Goal: Task Accomplishment & Management: Manage account settings

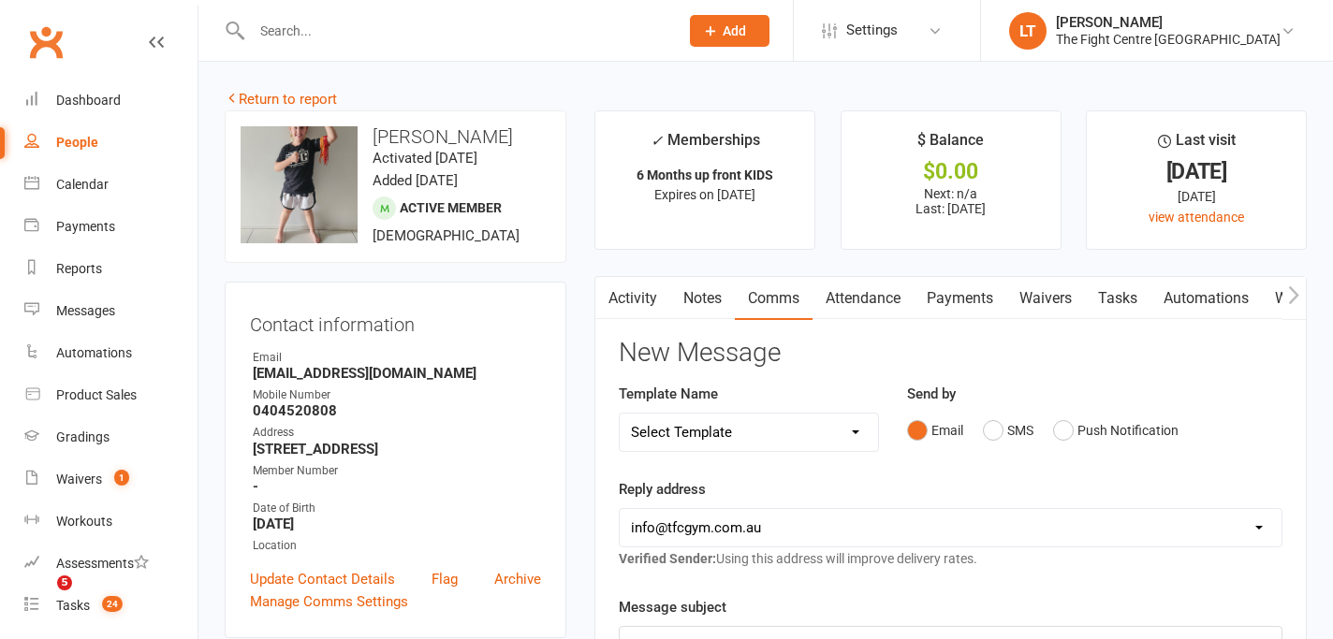
click at [333, 30] on input "text" at bounding box center [455, 31] width 419 height 26
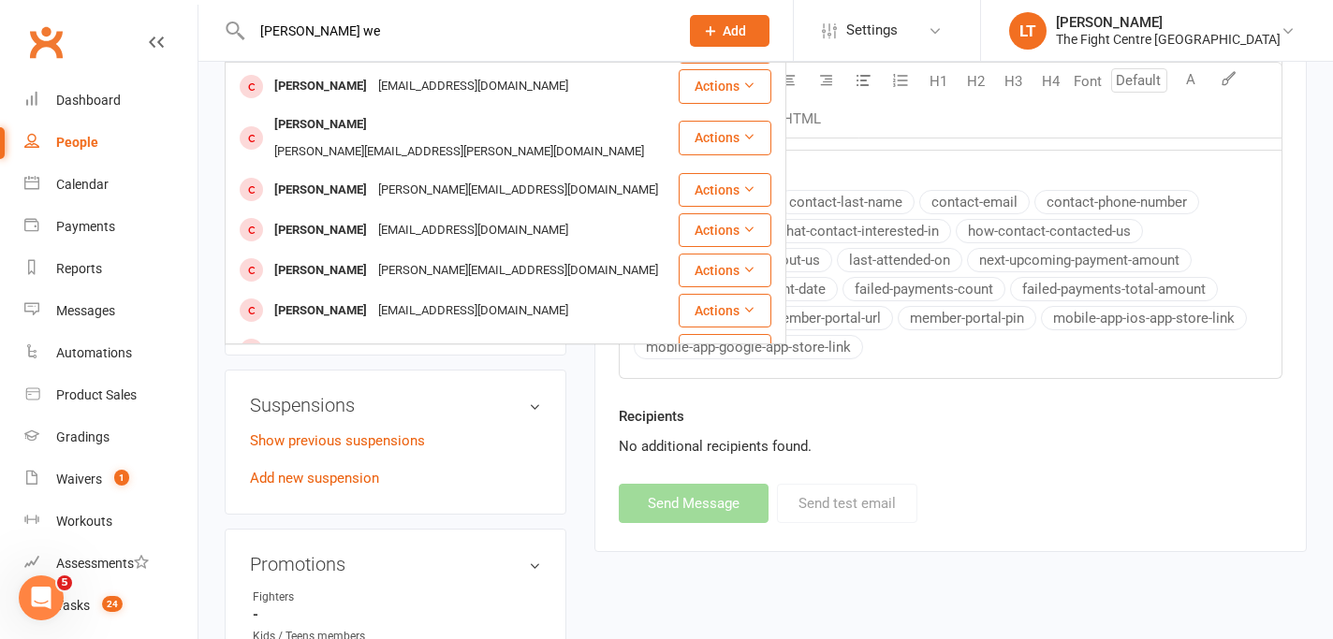
scroll to position [226, 0]
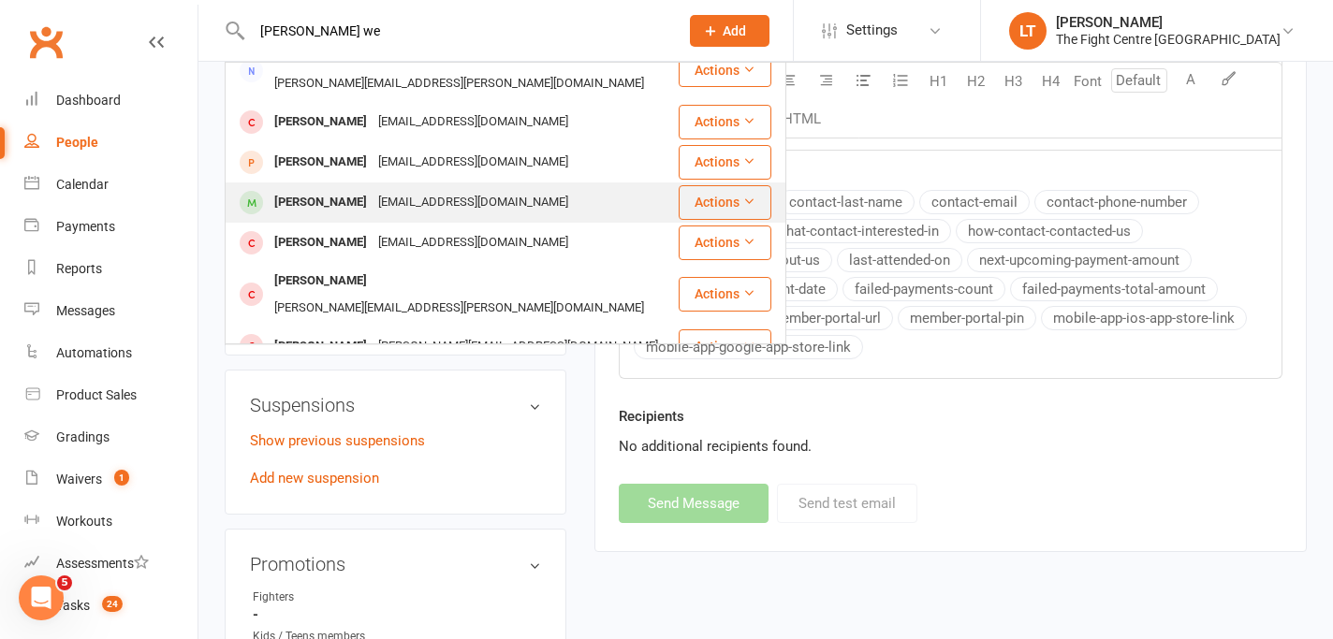
type input "[PERSON_NAME] we"
click at [395, 189] on div "[EMAIL_ADDRESS][DOMAIN_NAME]" at bounding box center [473, 202] width 201 height 27
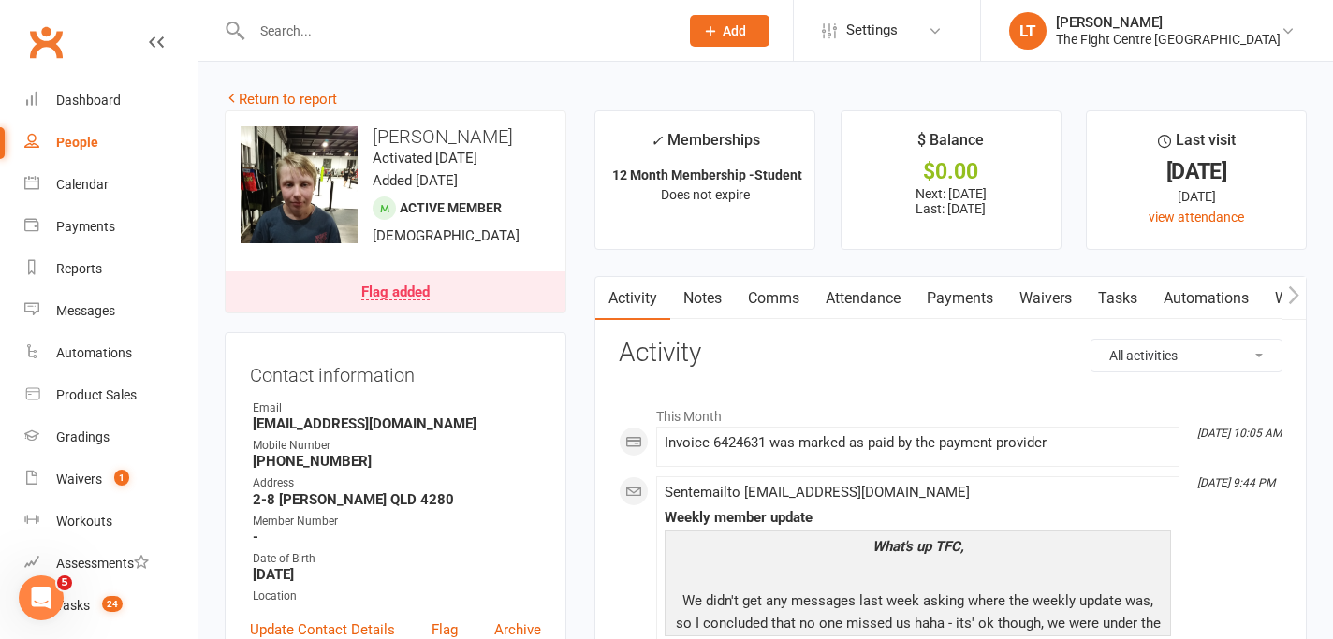
click at [389, 306] on link "Flag added" at bounding box center [396, 291] width 340 height 41
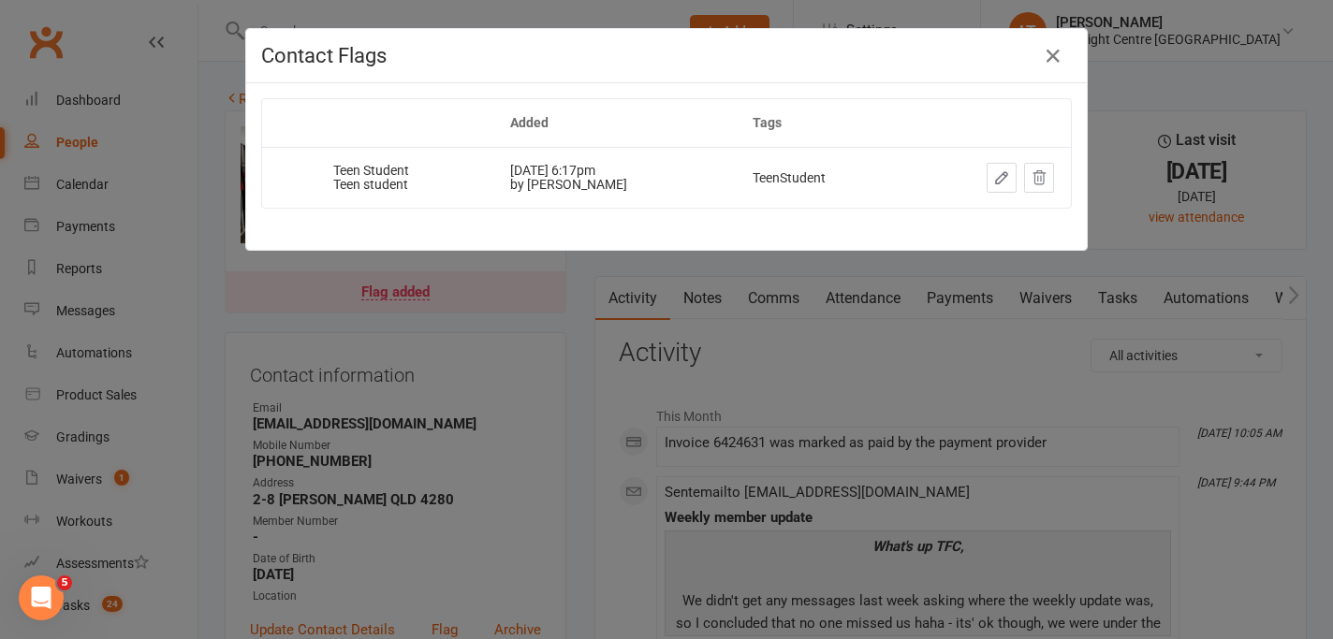
click at [1023, 209] on table "Added Tags Teen Student Teen student [DATE] 6:17pm by [PERSON_NAME] TeenStudent" at bounding box center [666, 153] width 811 height 110
click at [1043, 172] on icon at bounding box center [1039, 177] width 17 height 17
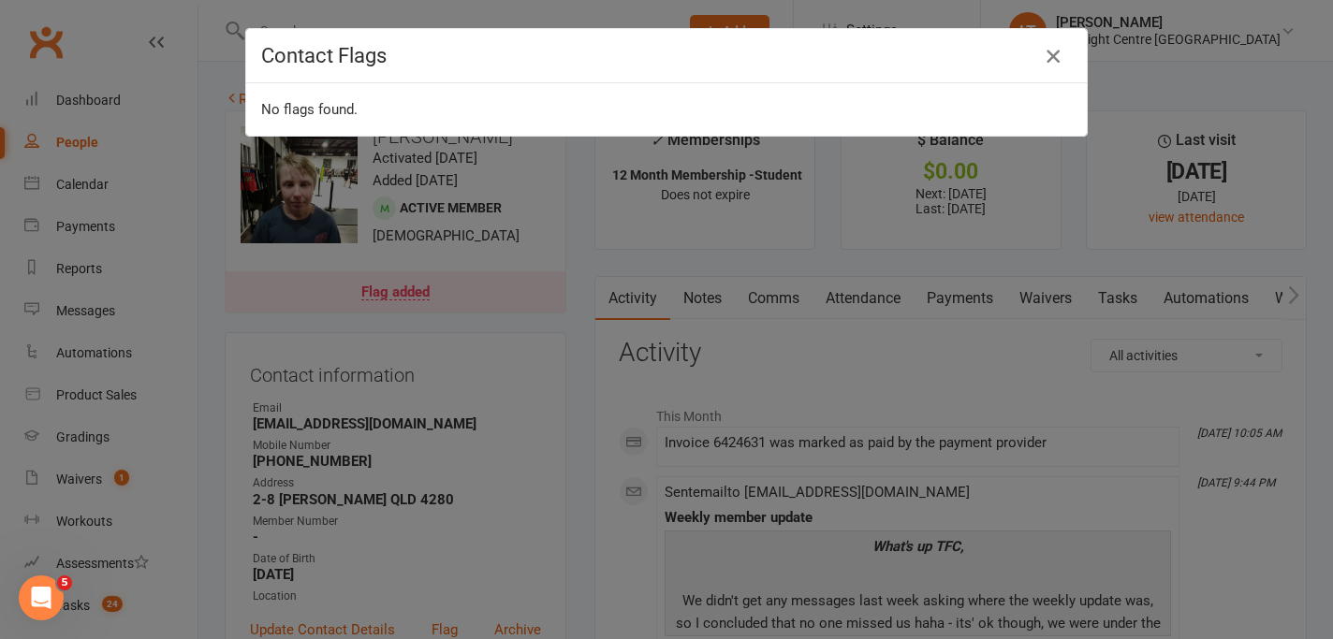
click at [1052, 53] on icon "button" at bounding box center [1053, 56] width 22 height 22
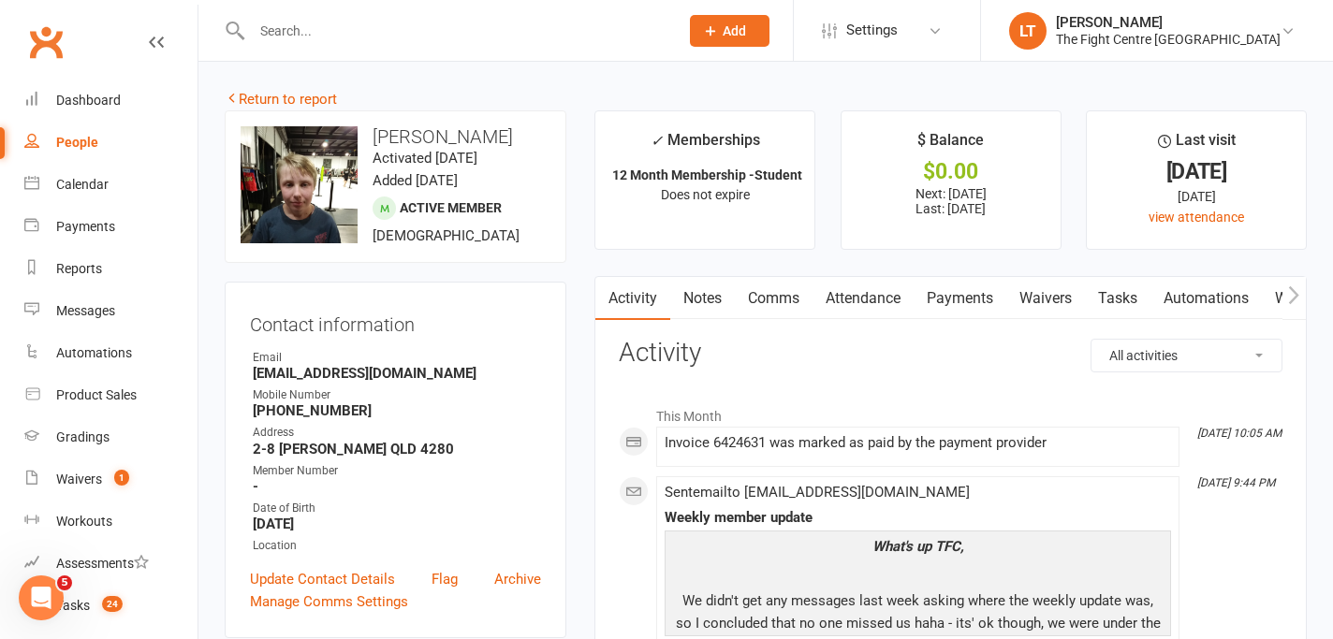
click at [936, 294] on link "Payments" at bounding box center [960, 298] width 93 height 43
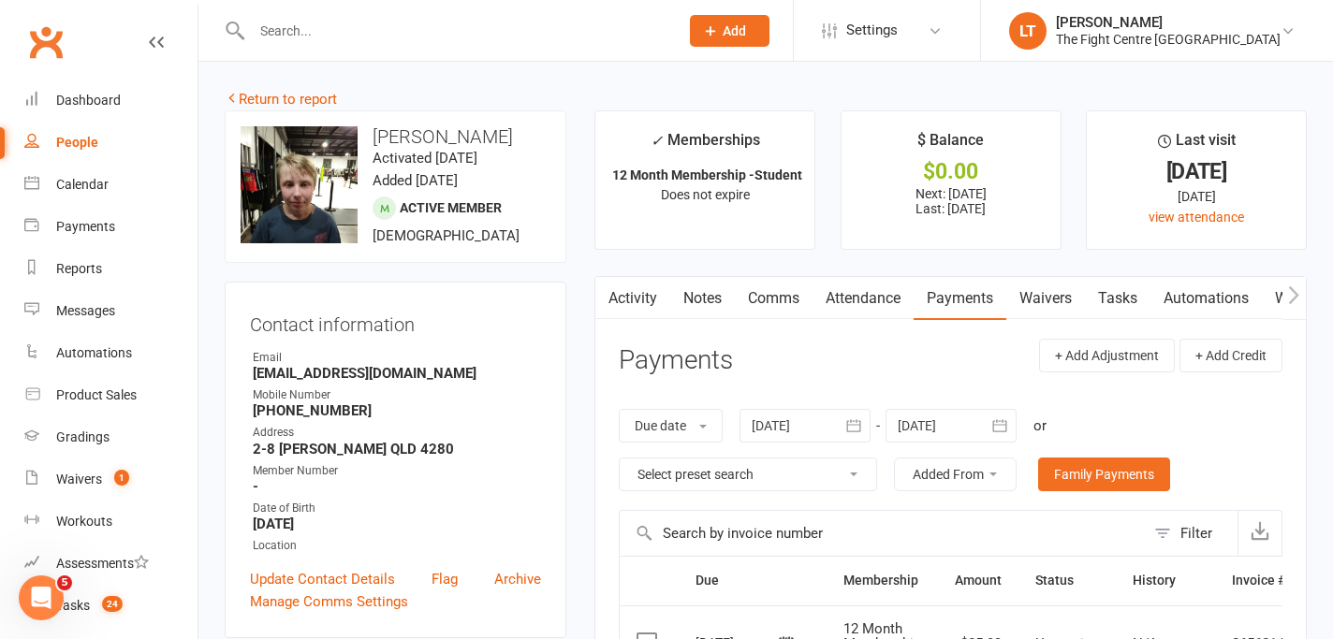
click at [697, 299] on link "Notes" at bounding box center [702, 298] width 65 height 43
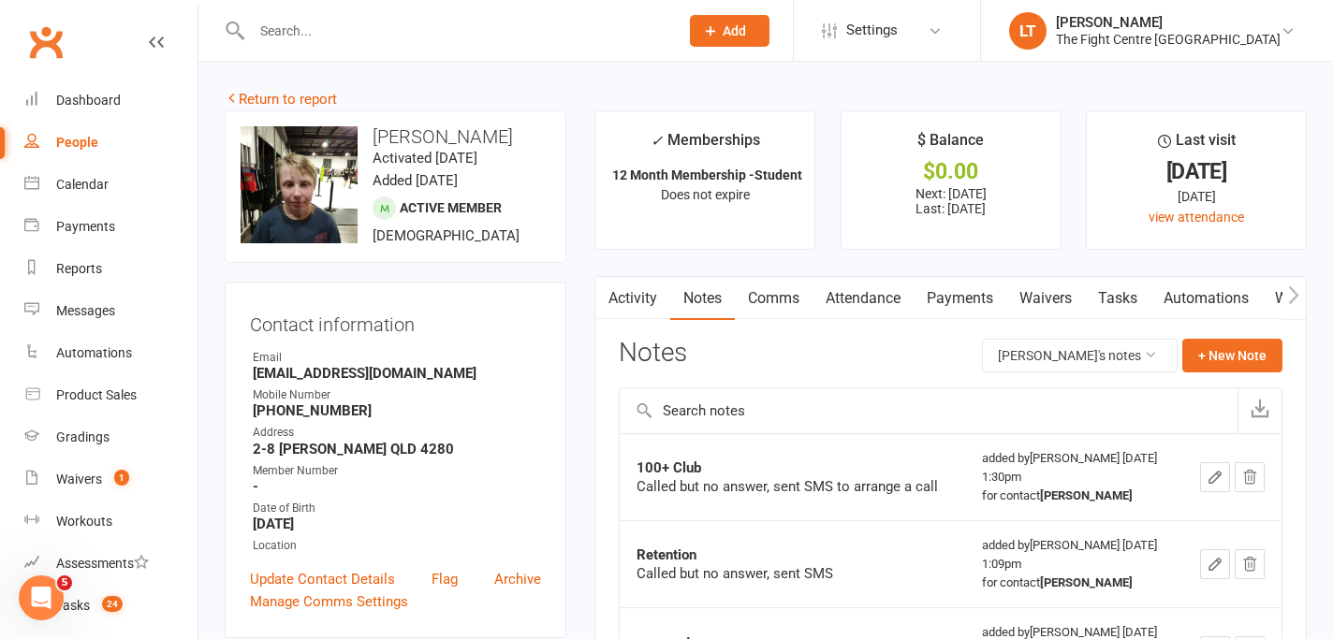
click at [1292, 293] on icon "button" at bounding box center [1293, 295] width 11 height 20
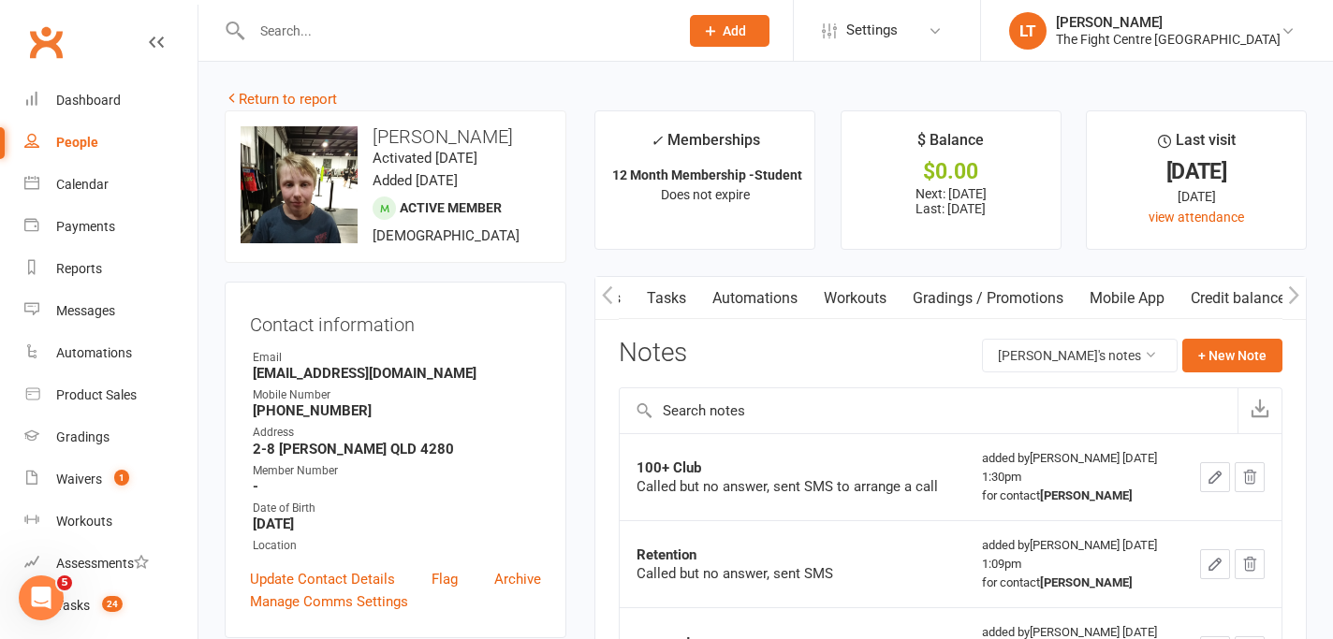
scroll to position [0, 451]
click at [1299, 294] on button "button" at bounding box center [1293, 298] width 23 height 42
click at [1286, 289] on button "button" at bounding box center [1293, 298] width 23 height 42
click at [610, 290] on icon "button" at bounding box center [607, 295] width 11 height 20
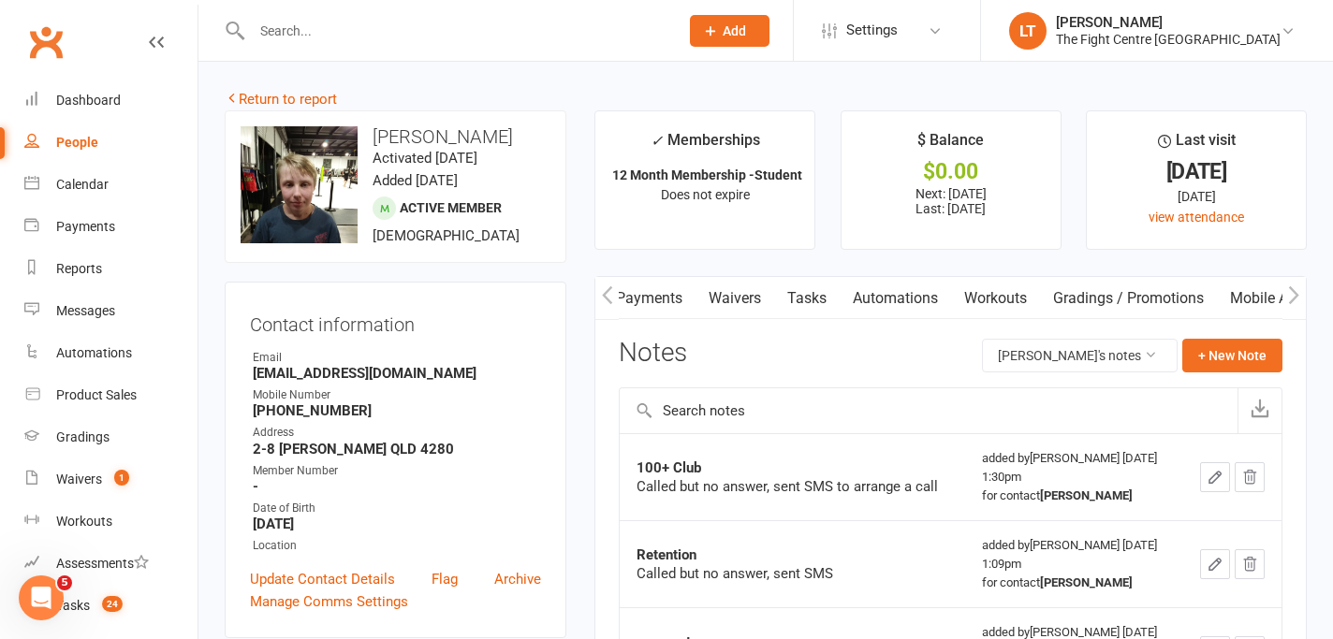
click at [610, 290] on icon "button" at bounding box center [607, 295] width 11 height 20
click at [733, 307] on link "Attendance" at bounding box center [692, 298] width 101 height 43
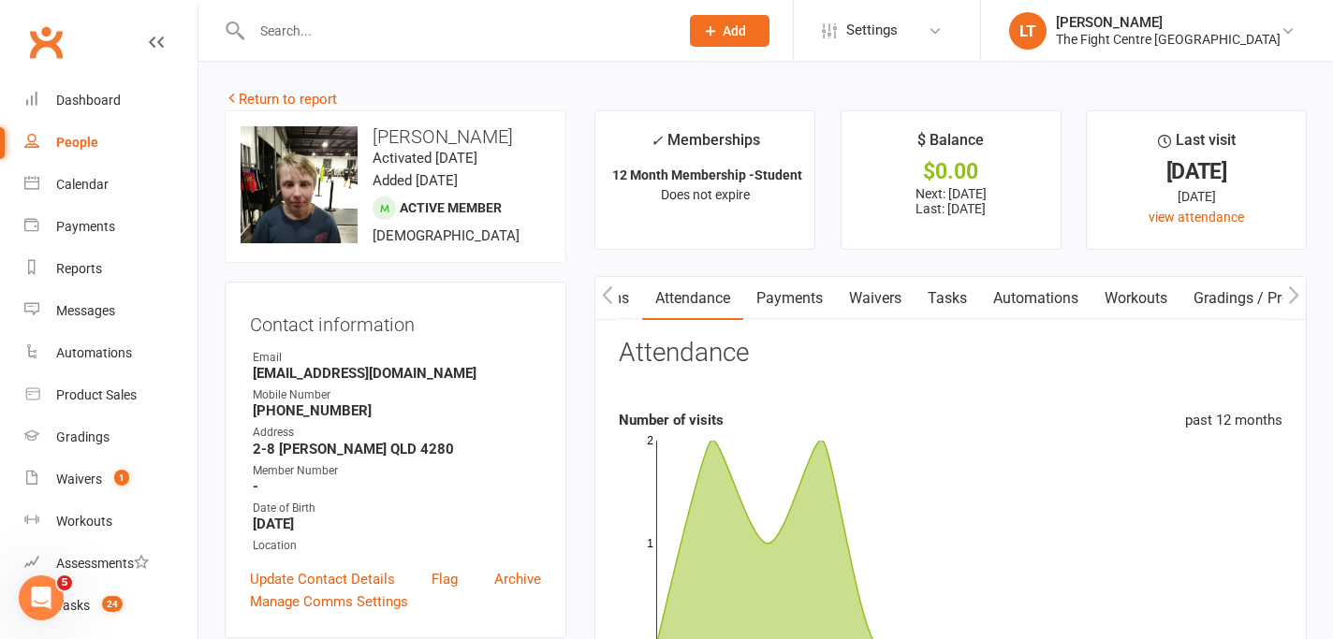
click at [781, 302] on link "Payments" at bounding box center [789, 298] width 93 height 43
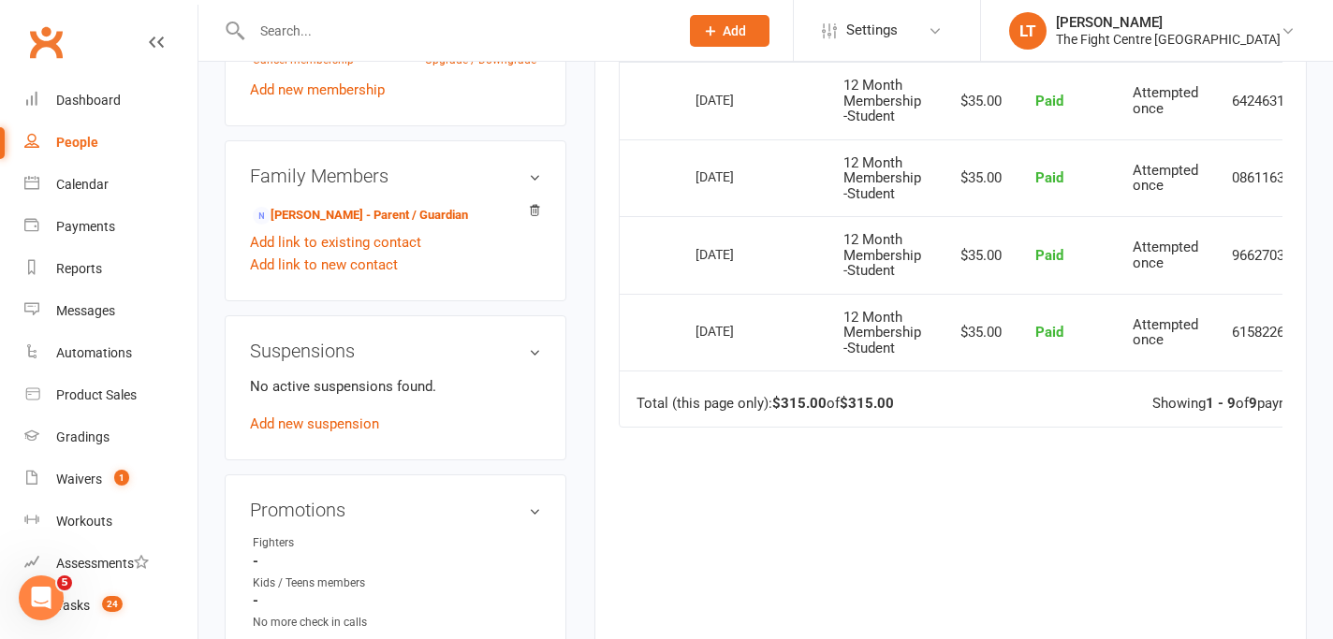
scroll to position [981, 0]
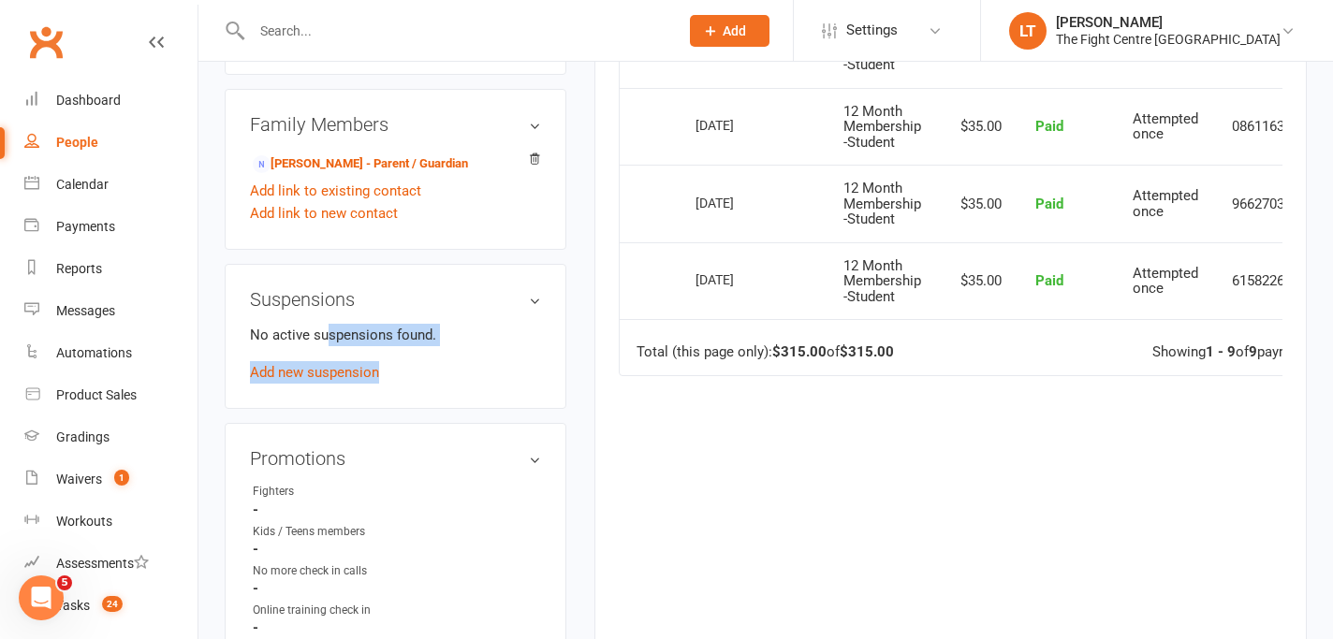
drag, startPoint x: 327, startPoint y: 332, endPoint x: 490, endPoint y: 364, distance: 165.9
click at [490, 364] on div "No active suspensions found. Add new suspension" at bounding box center [395, 354] width 291 height 60
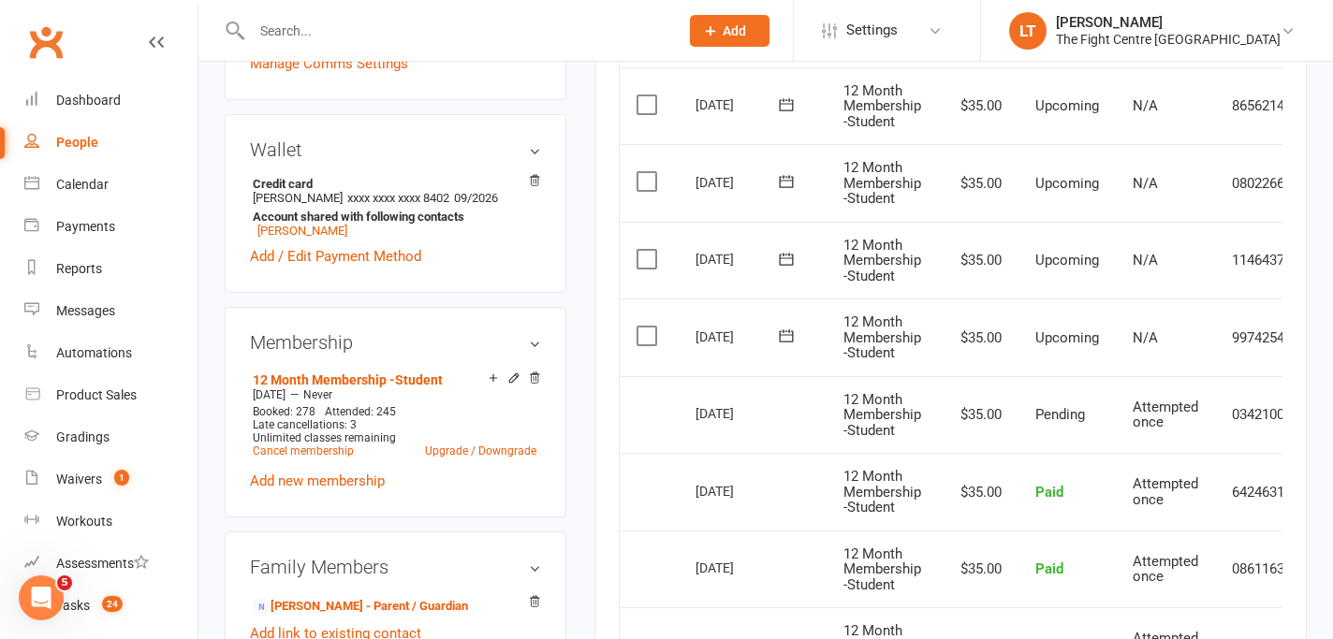
scroll to position [625, 0]
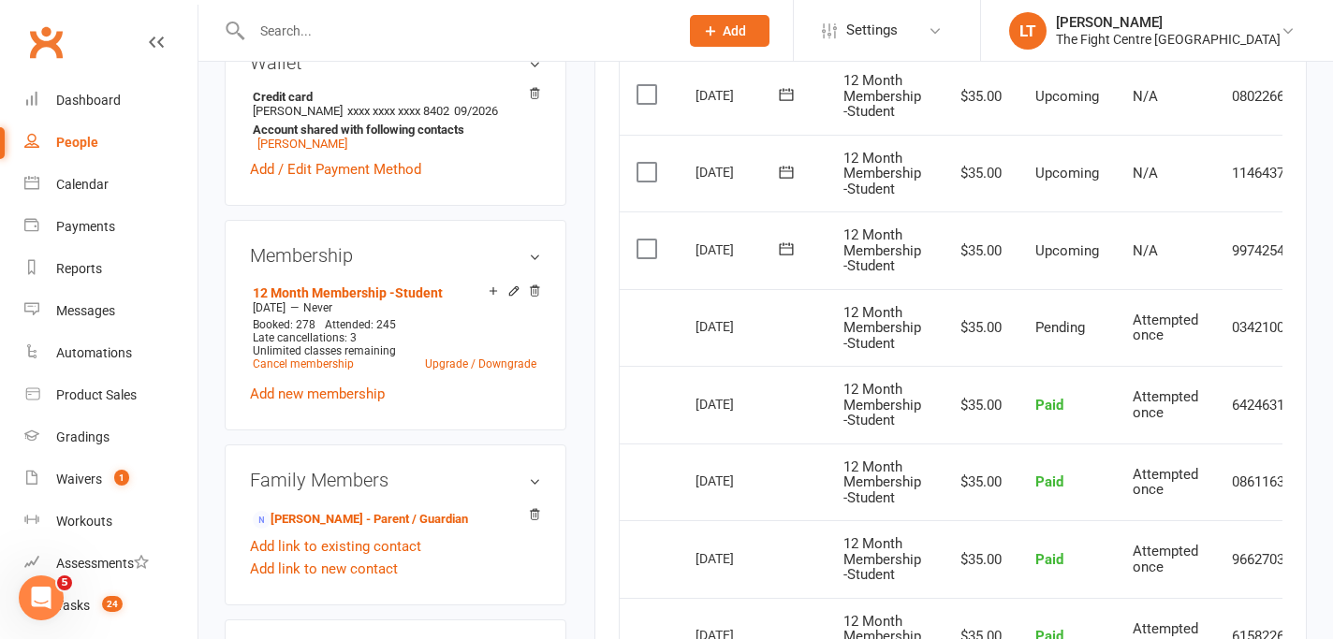
click at [413, 383] on div "12 Month Membership -Student [DATE] — Never Booked: 278 Attended: 245 Late canc…" at bounding box center [395, 342] width 291 height 125
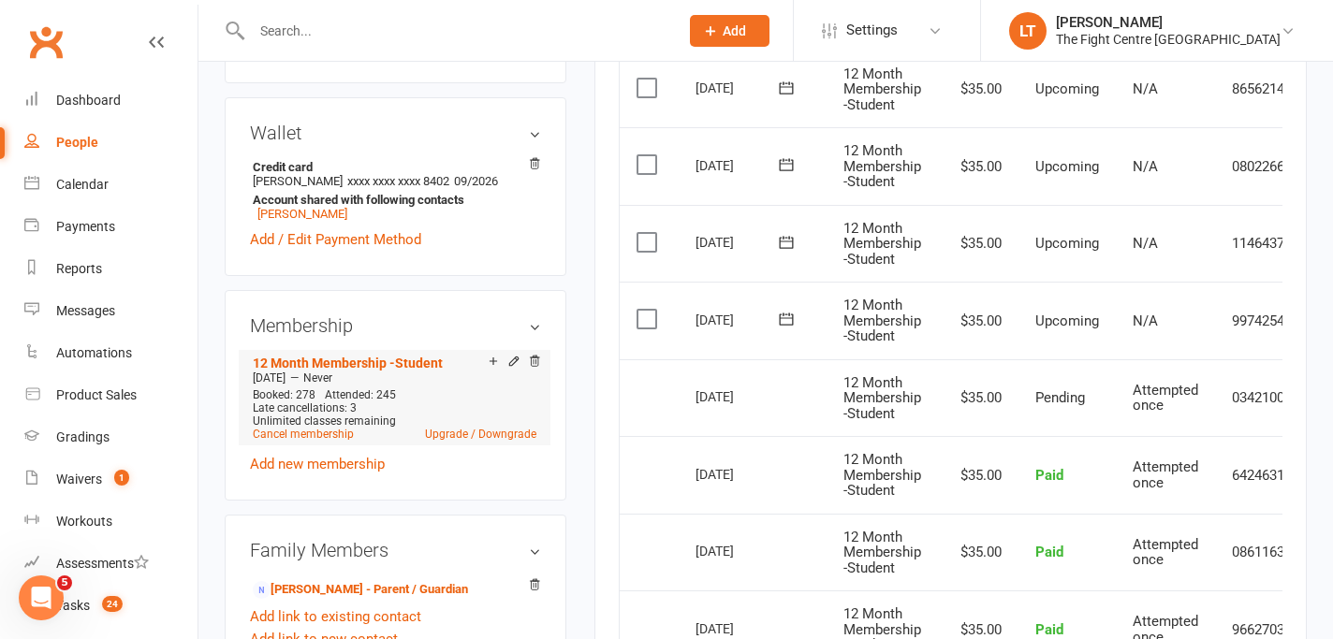
scroll to position [745, 0]
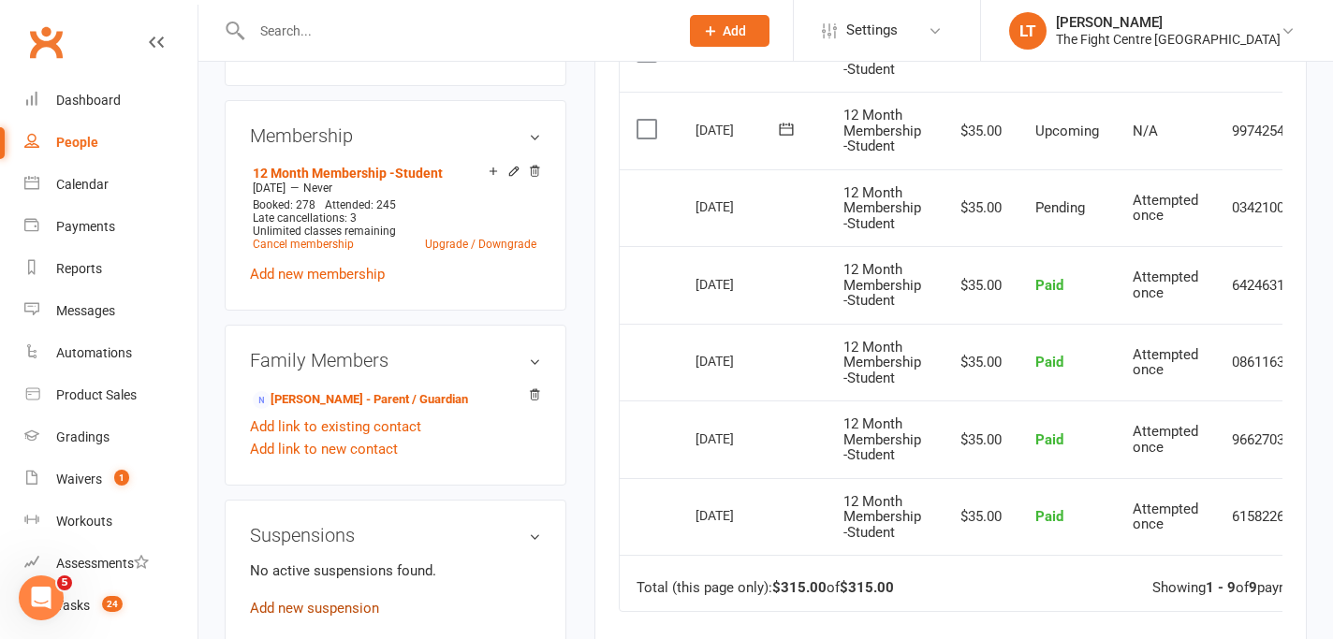
click at [324, 608] on link "Add new suspension" at bounding box center [314, 608] width 129 height 17
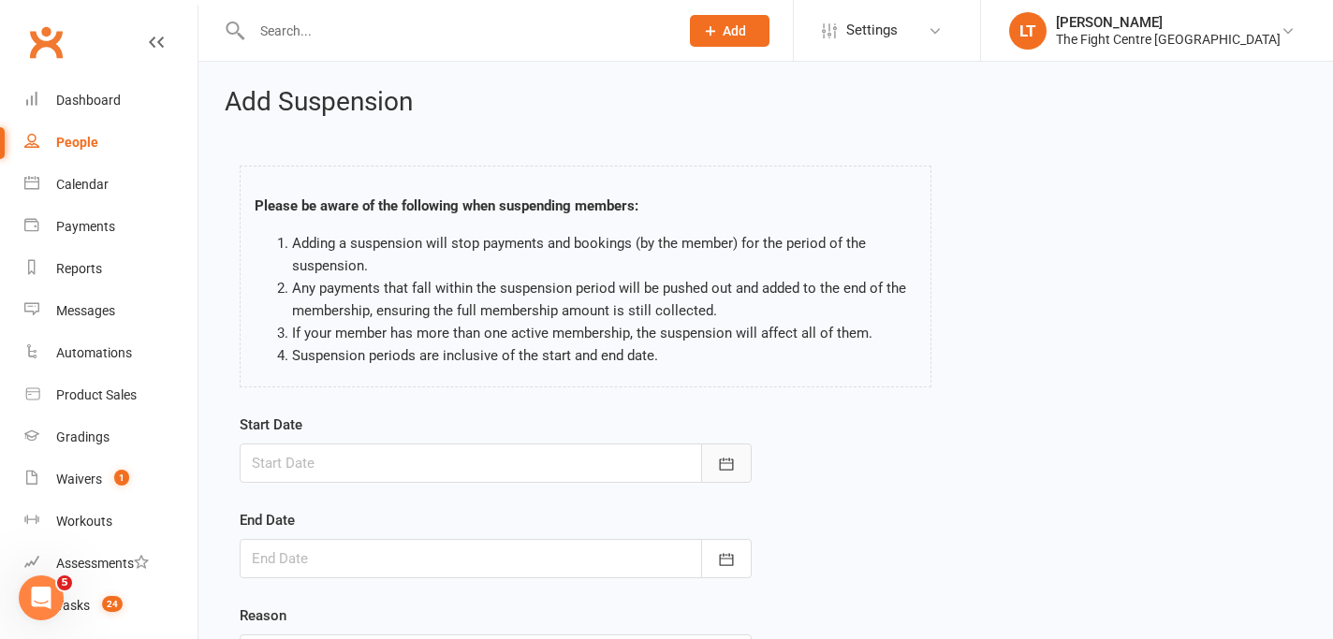
click at [725, 453] on button "button" at bounding box center [726, 463] width 51 height 39
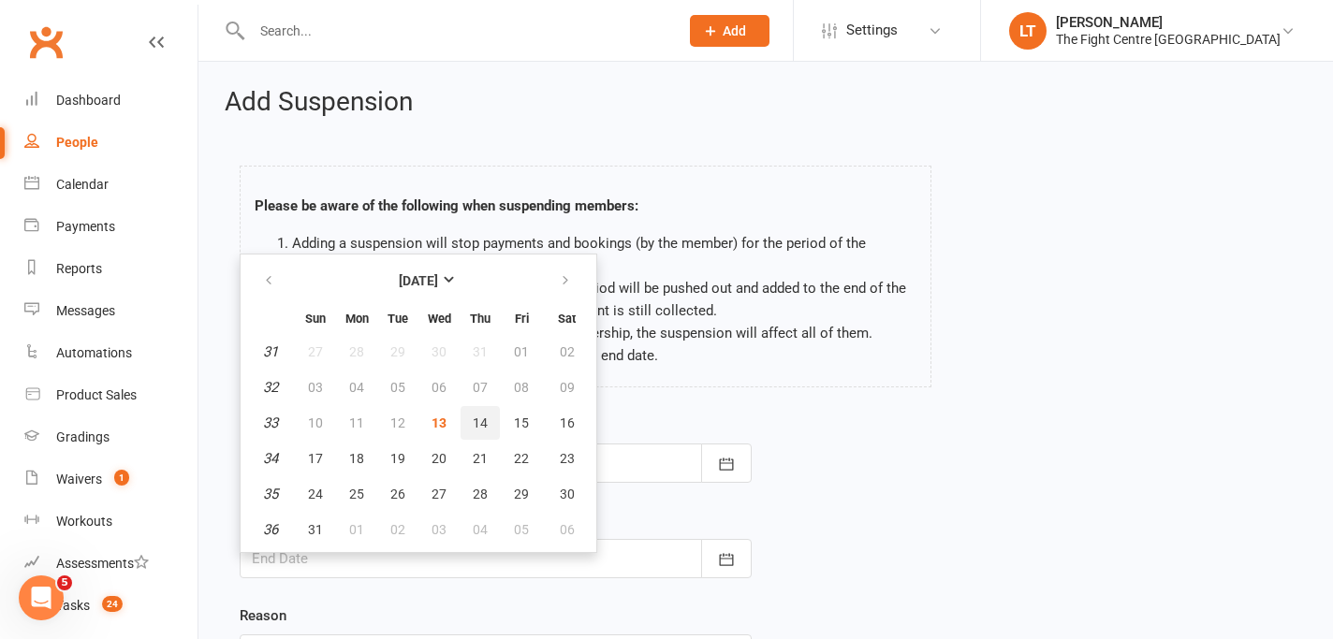
click at [488, 424] on button "14" at bounding box center [480, 423] width 39 height 34
type input "[DATE]"
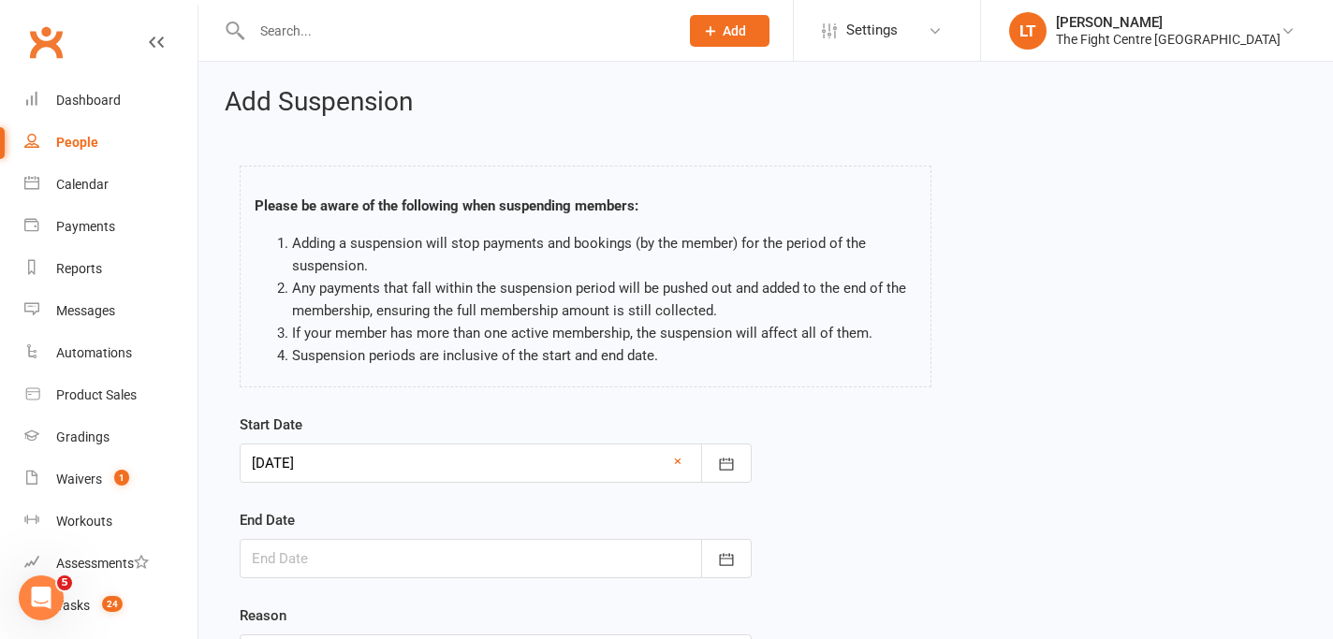
click at [488, 424] on div "Start Date [DATE] [DATE] Sun Mon Tue Wed Thu Fri Sat 31 27 28 29 30 31 01 02 32…" at bounding box center [496, 448] width 512 height 69
click at [714, 577] on button "button" at bounding box center [726, 558] width 51 height 39
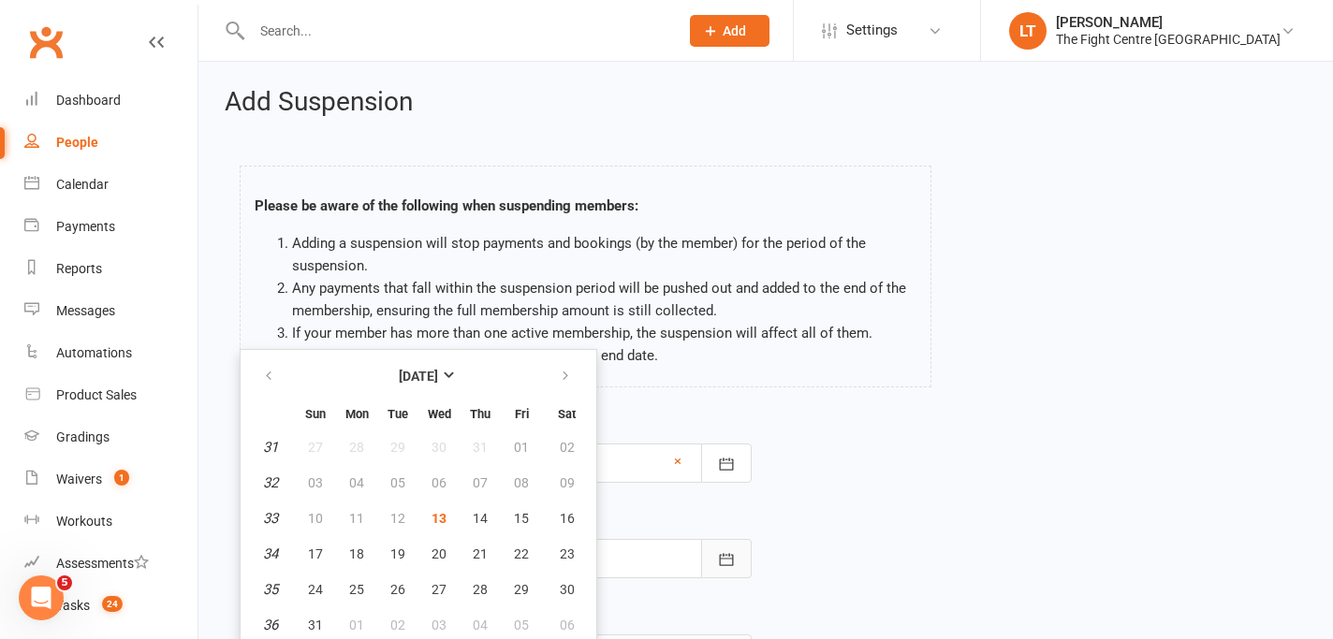
scroll to position [5, 0]
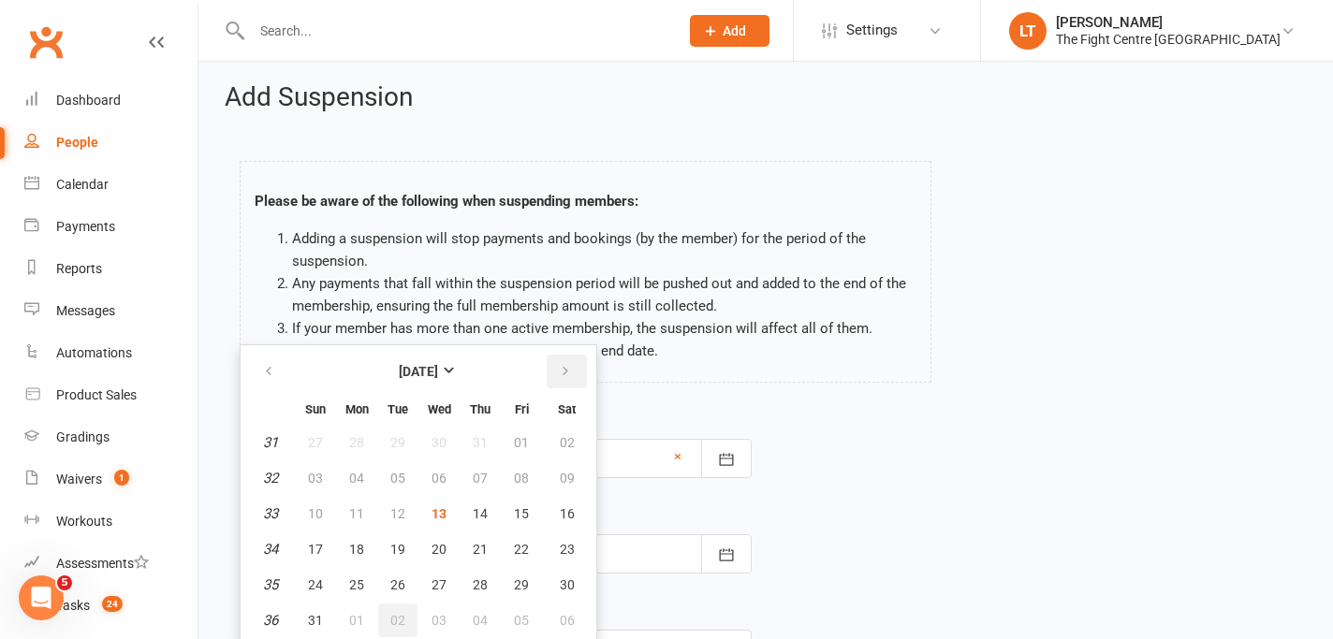
click at [563, 372] on icon "button" at bounding box center [565, 371] width 13 height 15
click at [527, 517] on span "14" at bounding box center [521, 513] width 15 height 15
type input "[DATE]"
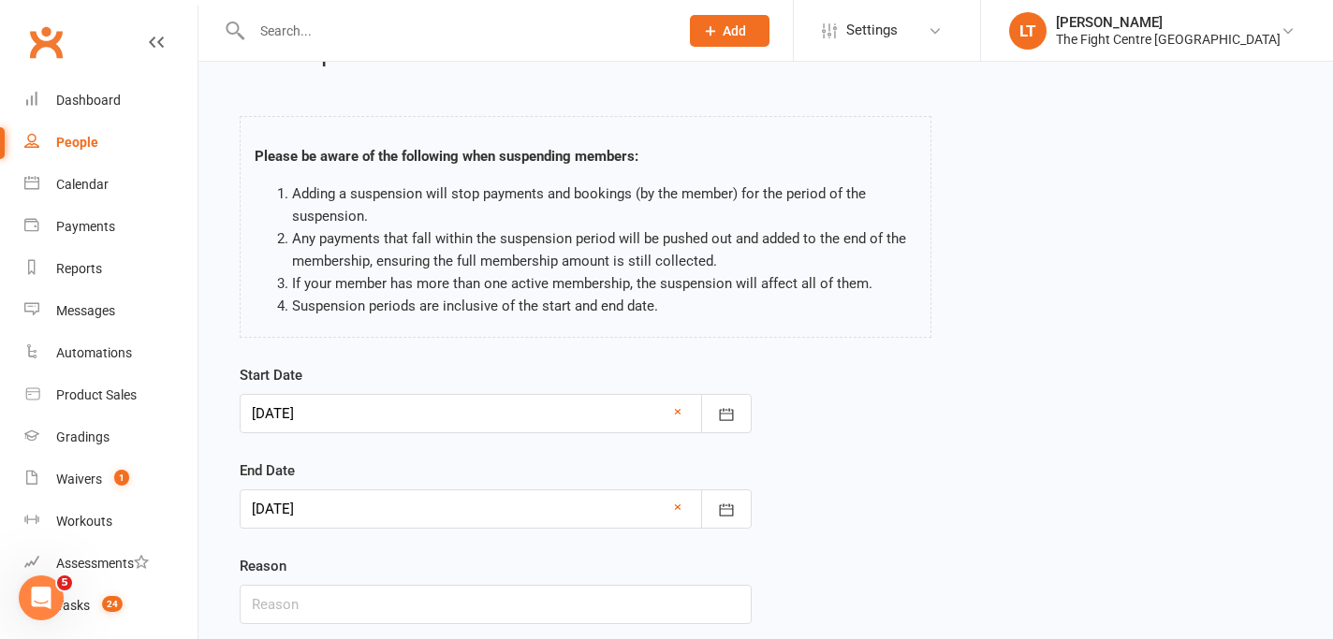
scroll to position [183, 0]
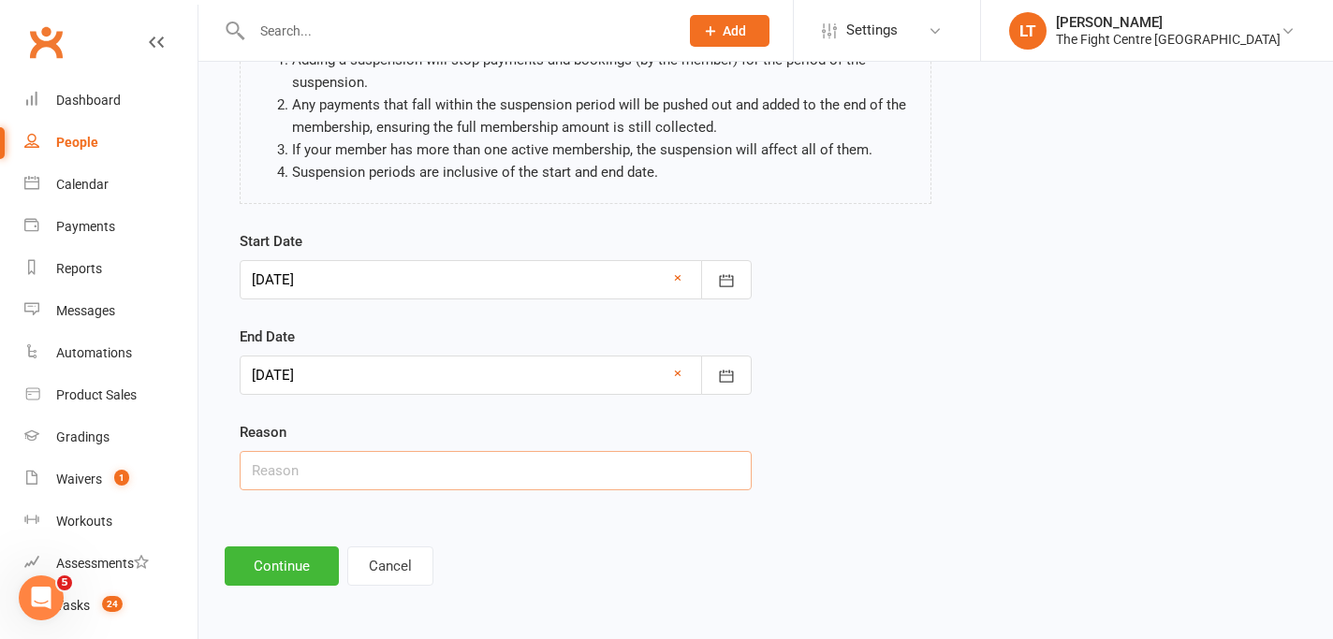
click at [431, 466] on input "text" at bounding box center [496, 470] width 512 height 39
type input "Taking a break for first time [DATE]."
click at [292, 566] on button "Continue" at bounding box center [282, 566] width 114 height 39
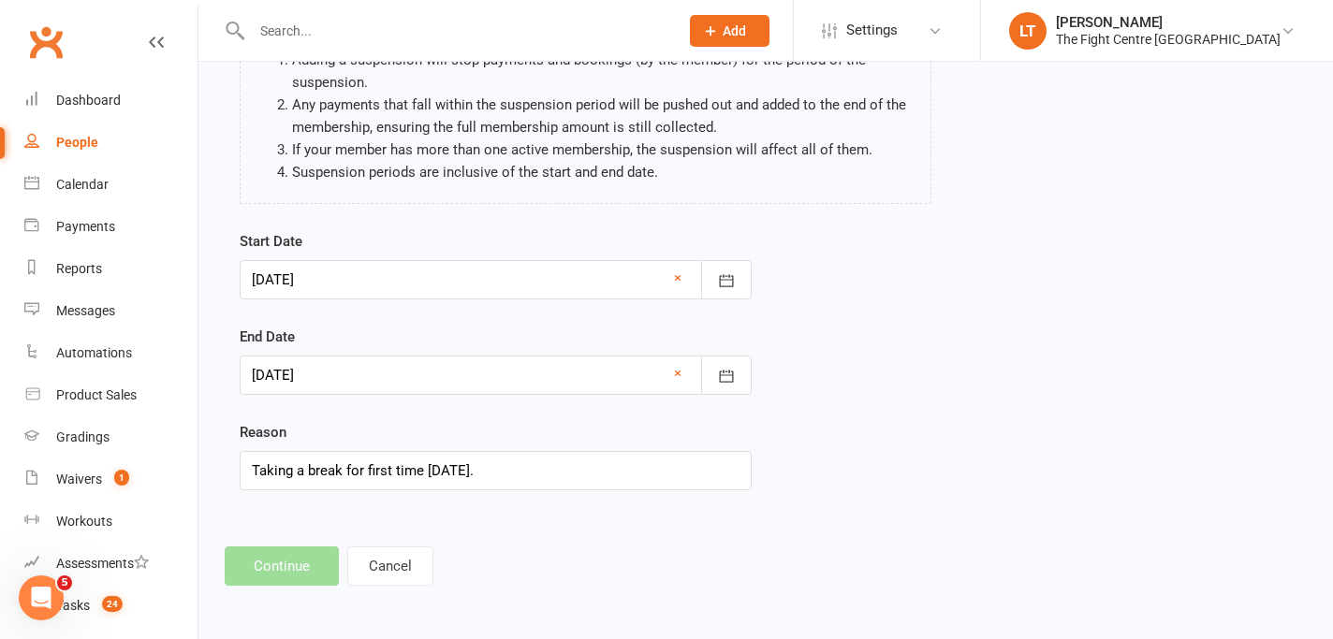
scroll to position [0, 0]
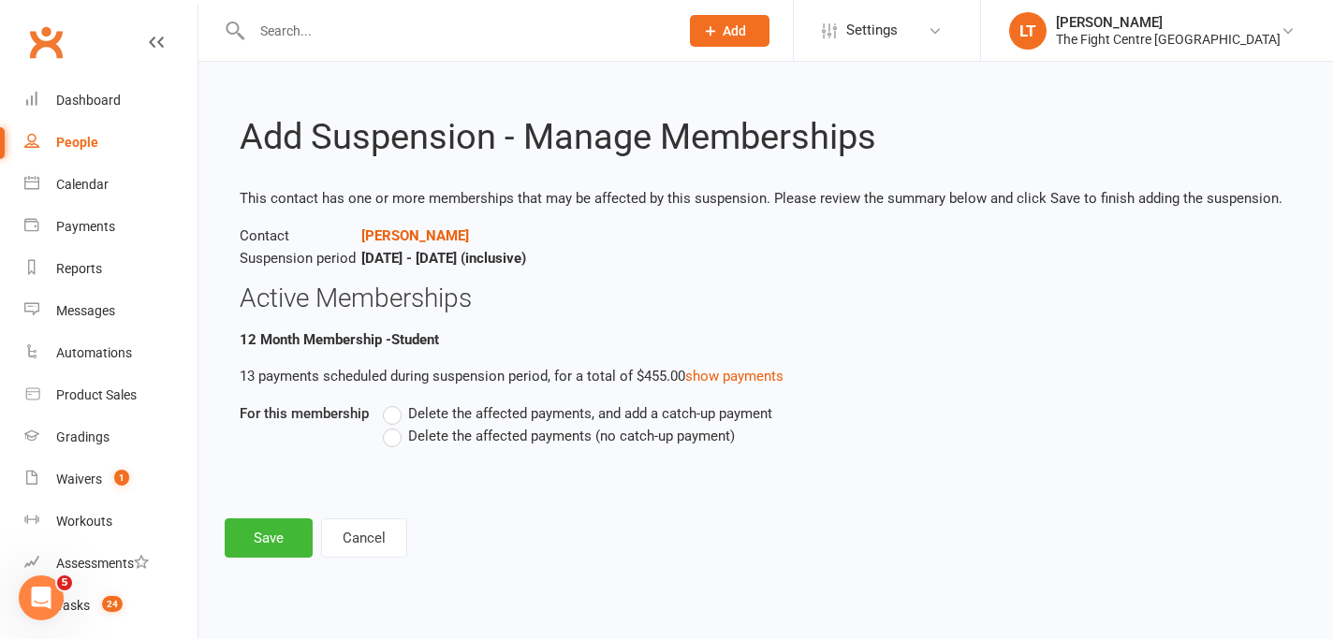
click at [393, 435] on label "Delete the affected payments (no catch-up payment)" at bounding box center [559, 436] width 352 height 22
click at [393, 425] on input "Delete the affected payments (no catch-up payment)" at bounding box center [389, 425] width 12 height 0
click at [251, 549] on button "Save" at bounding box center [269, 538] width 88 height 39
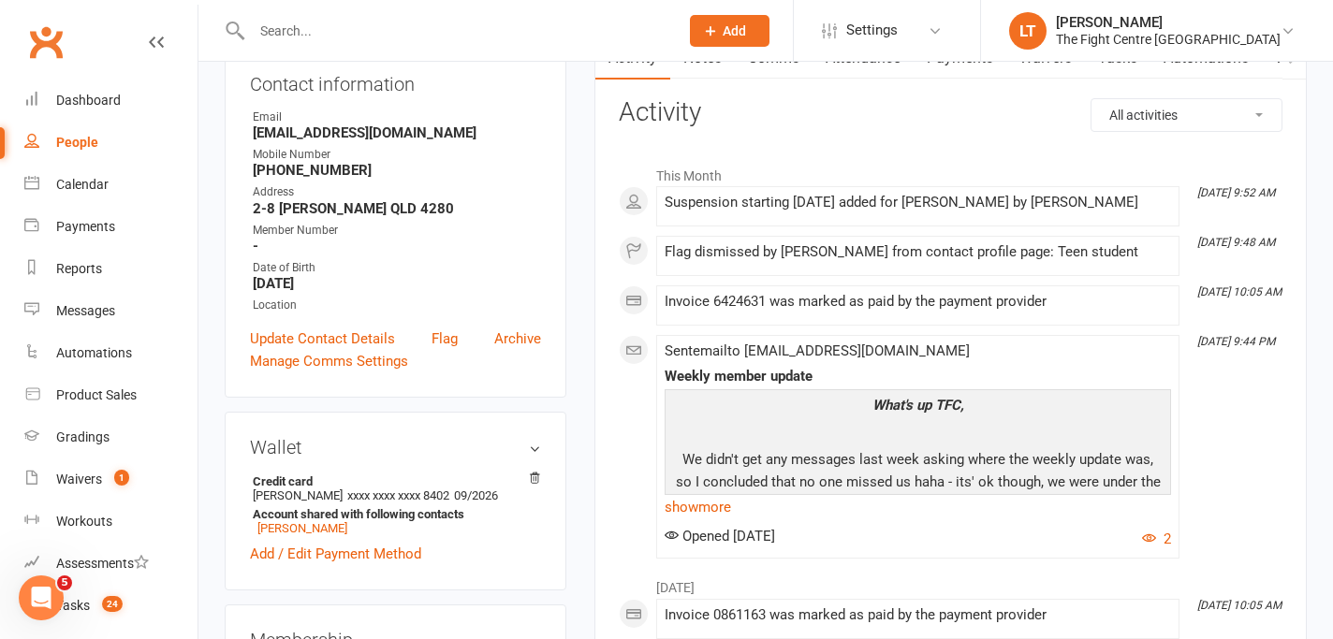
scroll to position [308, 0]
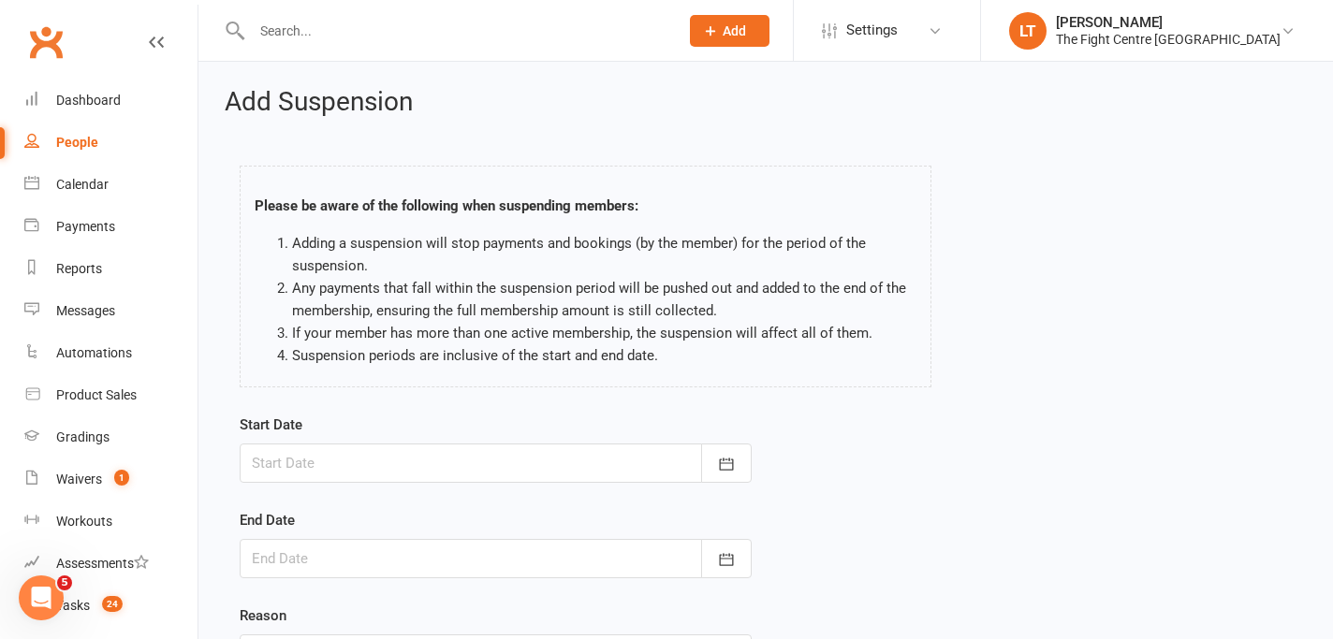
click at [561, 482] on div at bounding box center [496, 463] width 512 height 39
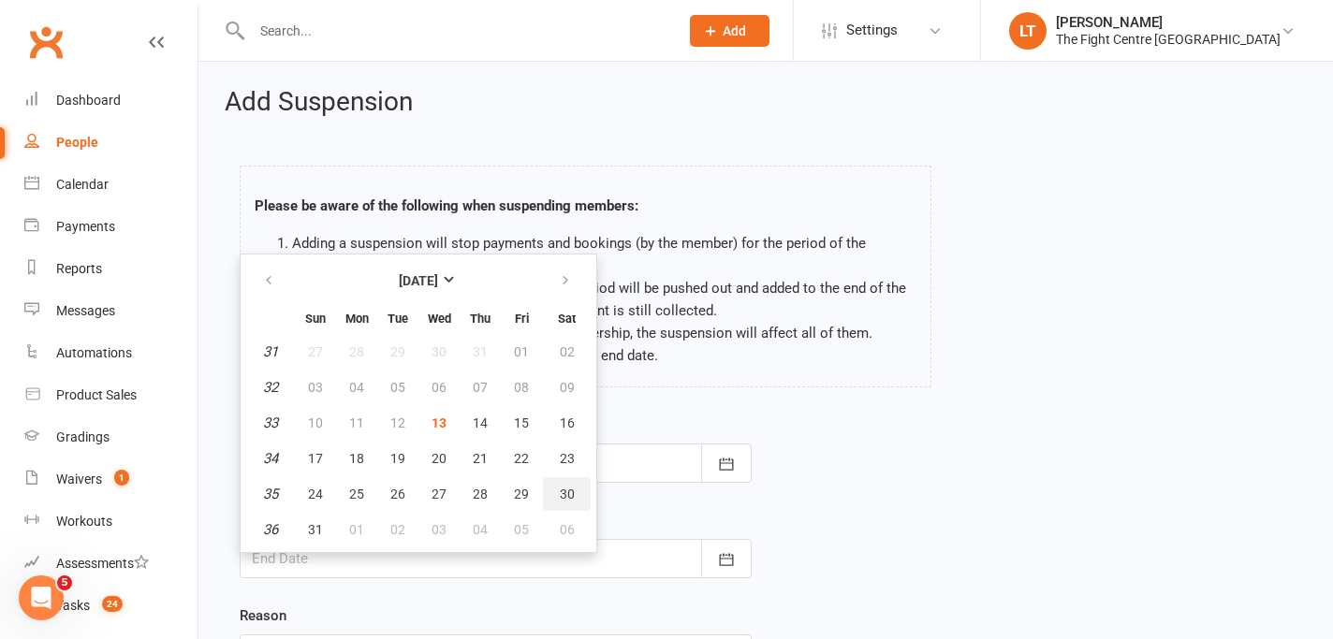
scroll to position [183, 0]
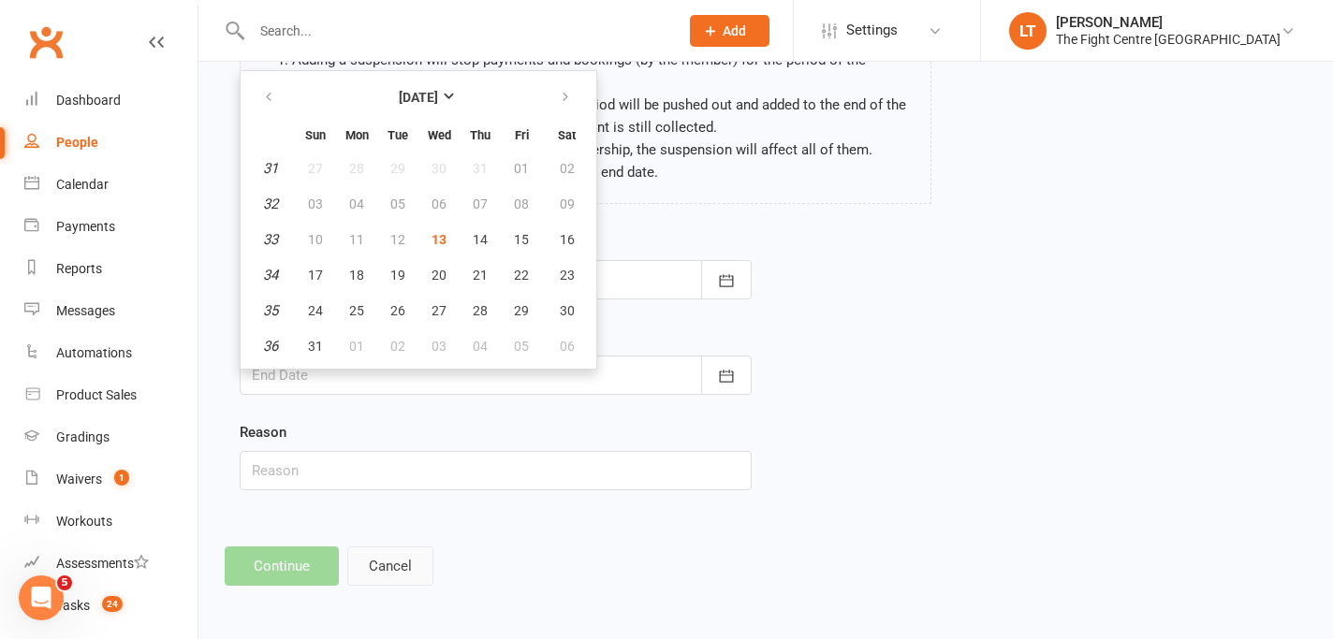
click at [377, 559] on button "Cancel" at bounding box center [390, 566] width 86 height 39
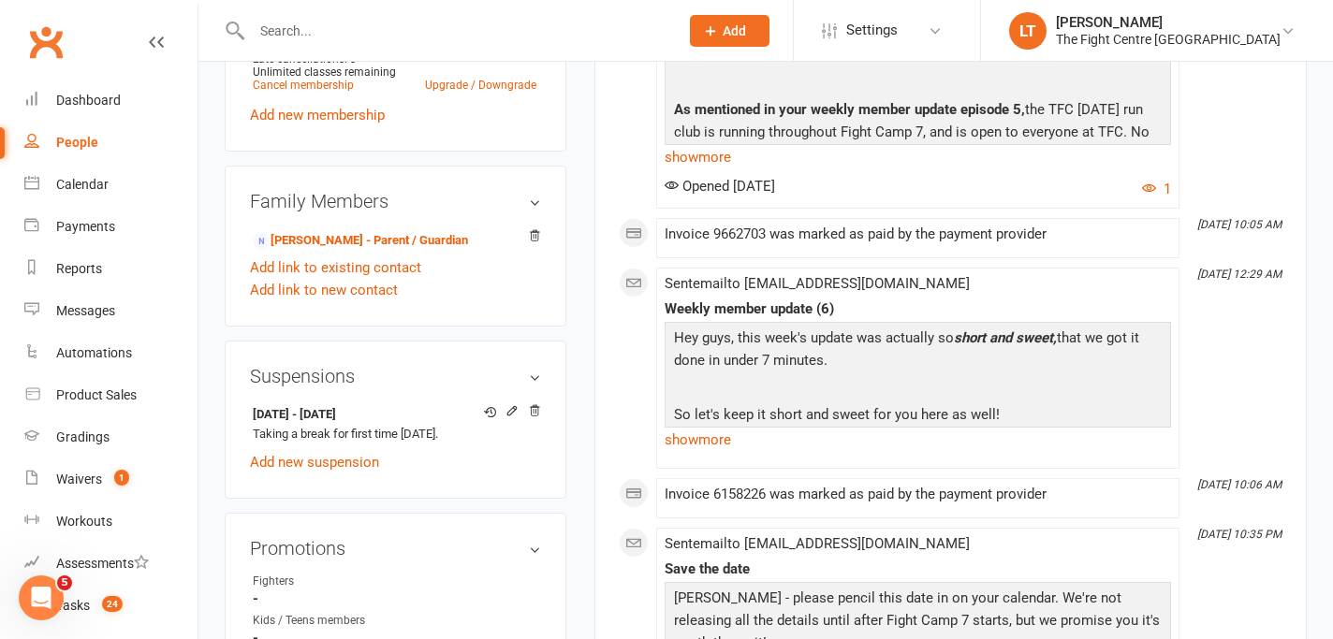
scroll to position [821, 0]
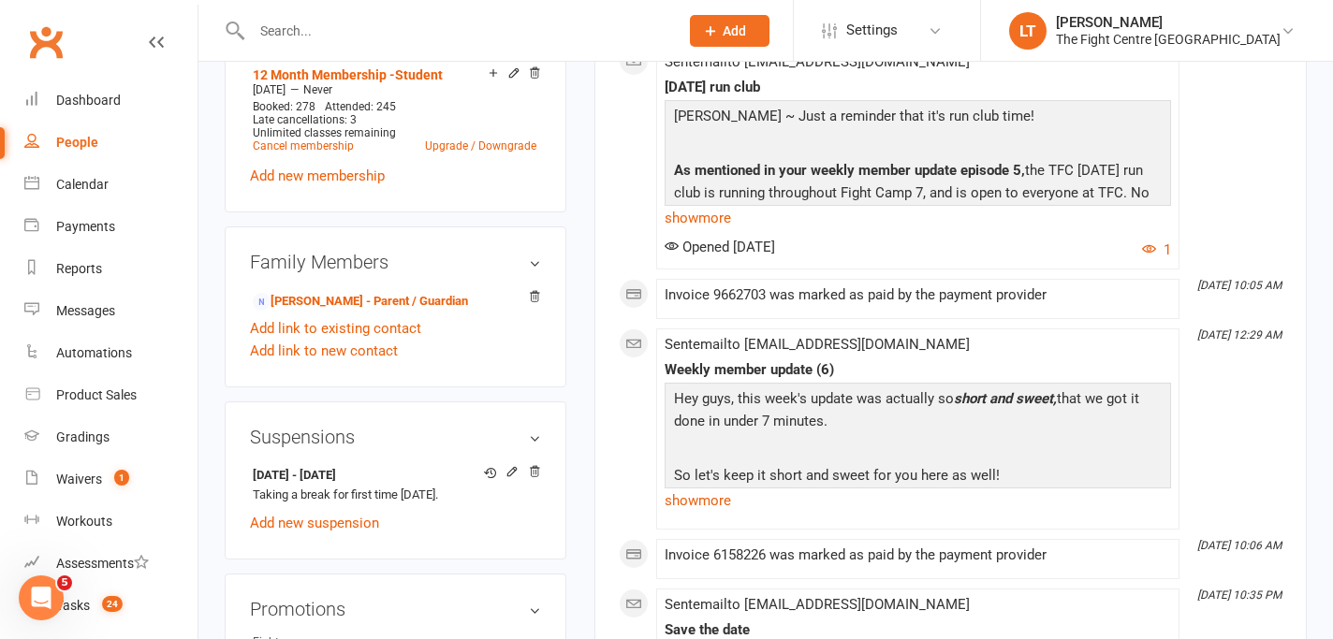
click at [498, 370] on div "Family Members [PERSON_NAME] - Parent / Guardian Add link to existing contact A…" at bounding box center [396, 307] width 342 height 161
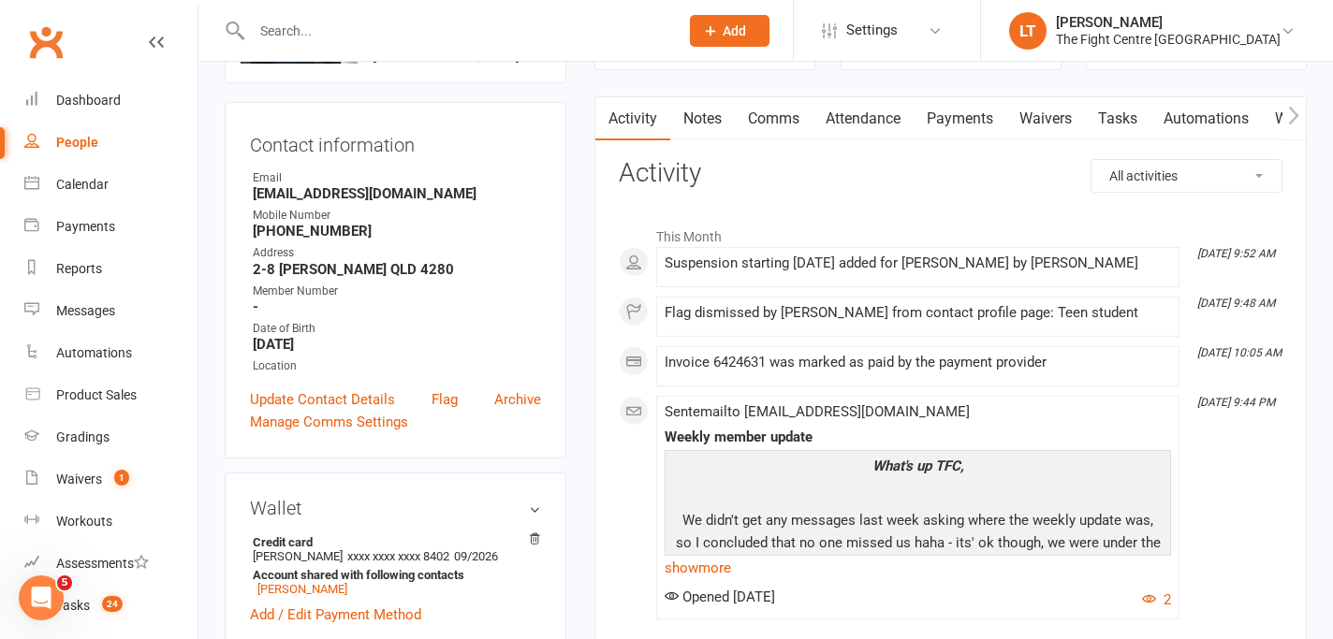
scroll to position [0, 0]
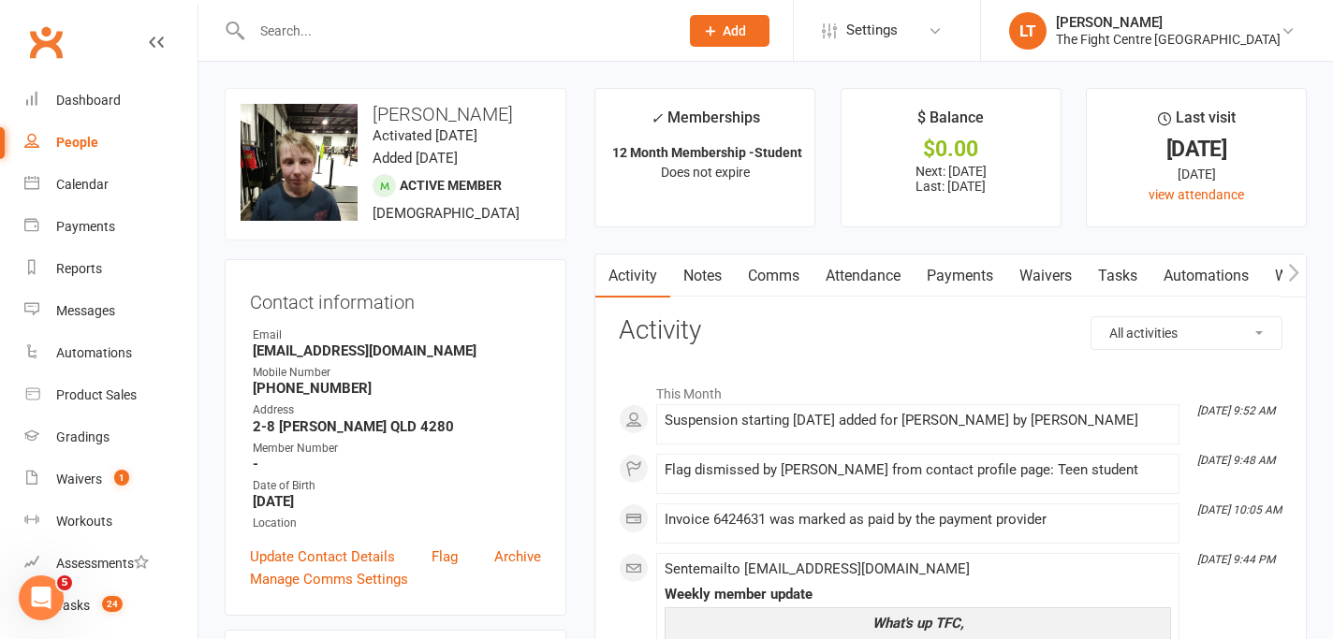
click at [1142, 288] on link "Tasks" at bounding box center [1118, 276] width 66 height 43
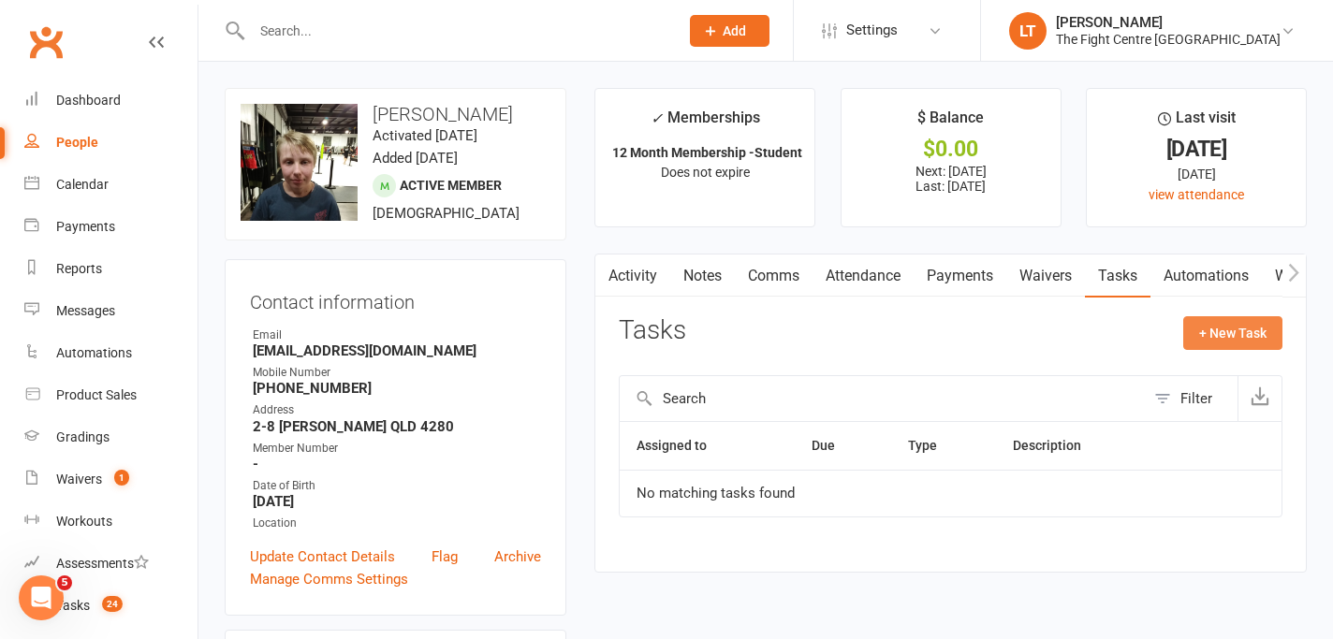
click at [1219, 330] on button "+ New Task" at bounding box center [1232, 333] width 99 height 34
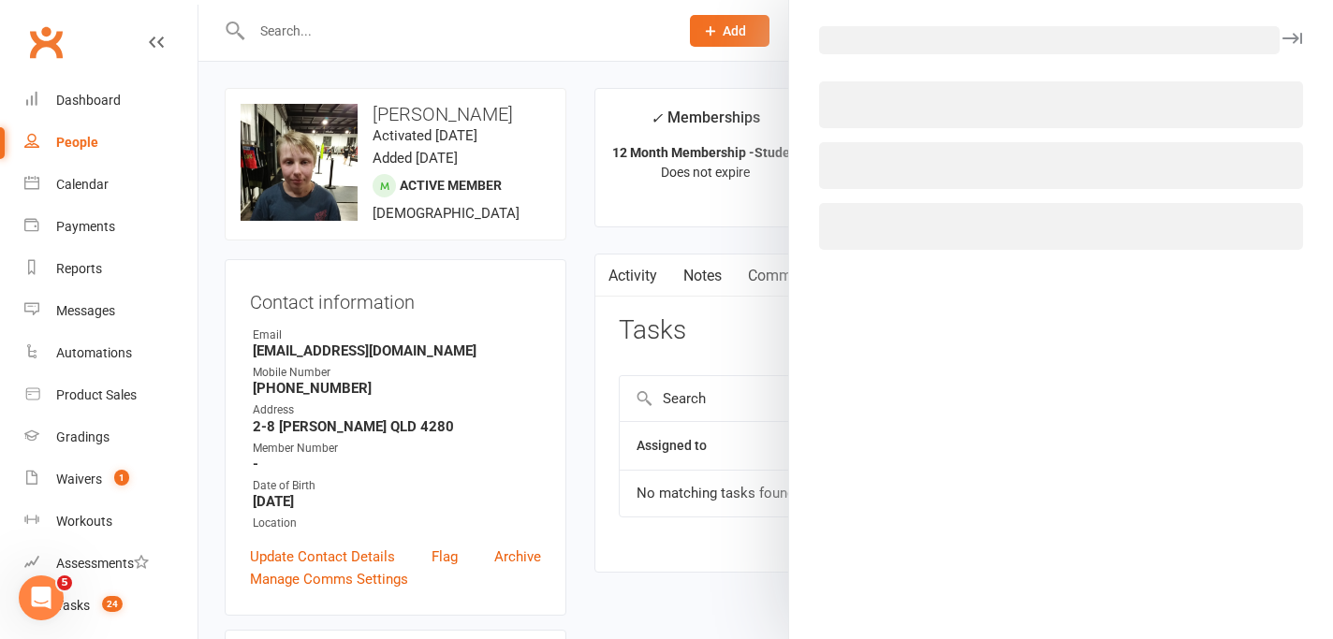
select select "44170"
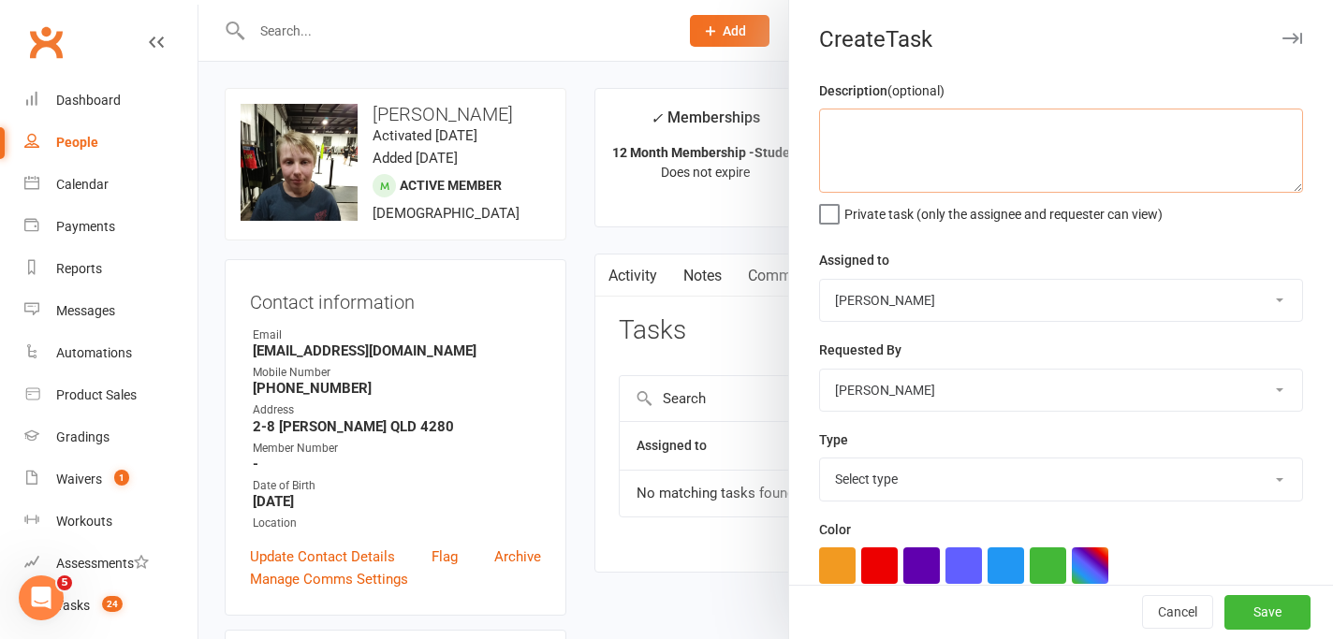
click at [947, 124] on textarea at bounding box center [1061, 151] width 484 height 84
type textarea "Add notes regarding suspension. Set up follow up tasks."
click at [927, 486] on select "Select type E-mail Meeting Membership Payments Phone call Retention Send to deb…" at bounding box center [1061, 479] width 482 height 41
select select "24810"
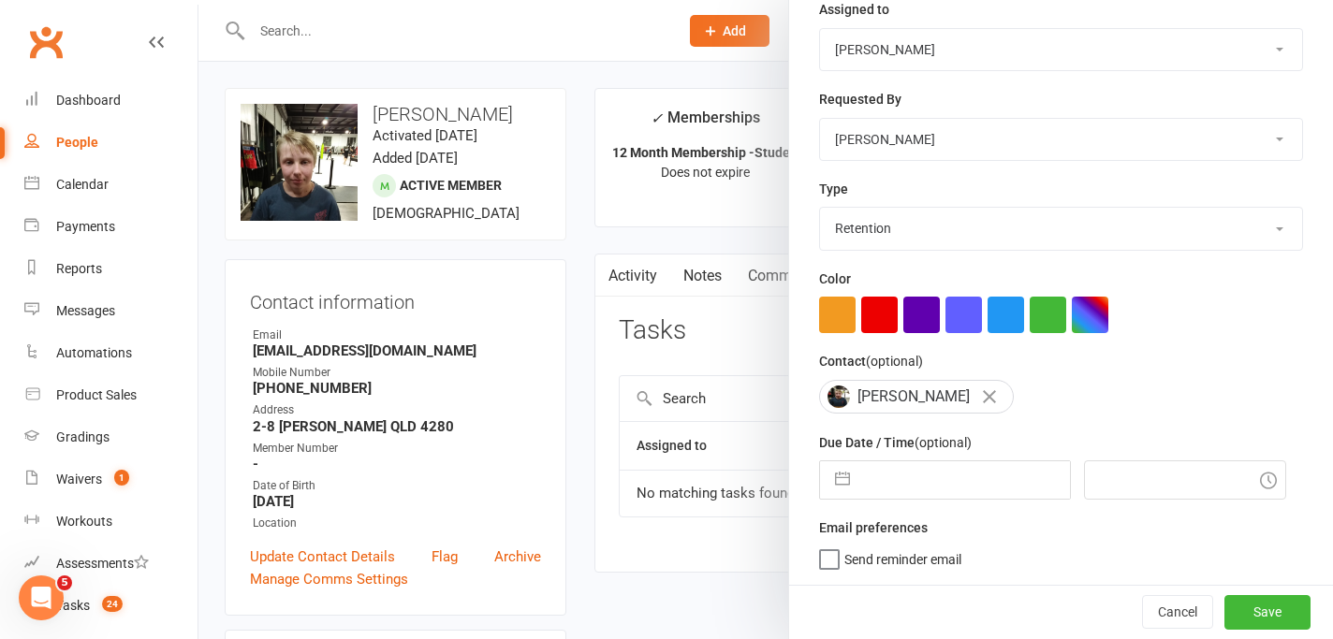
click at [867, 487] on input "text" at bounding box center [964, 479] width 211 height 37
select select "6"
select select "2025"
select select "7"
select select "2025"
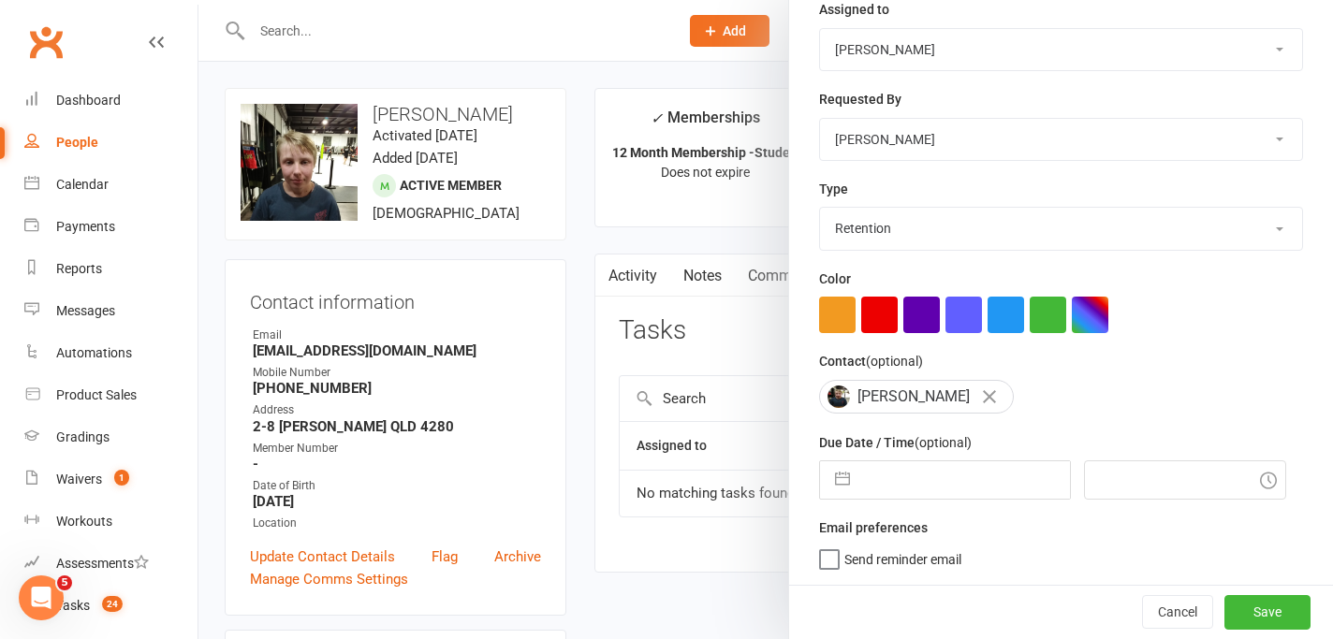
select select "8"
select select "2025"
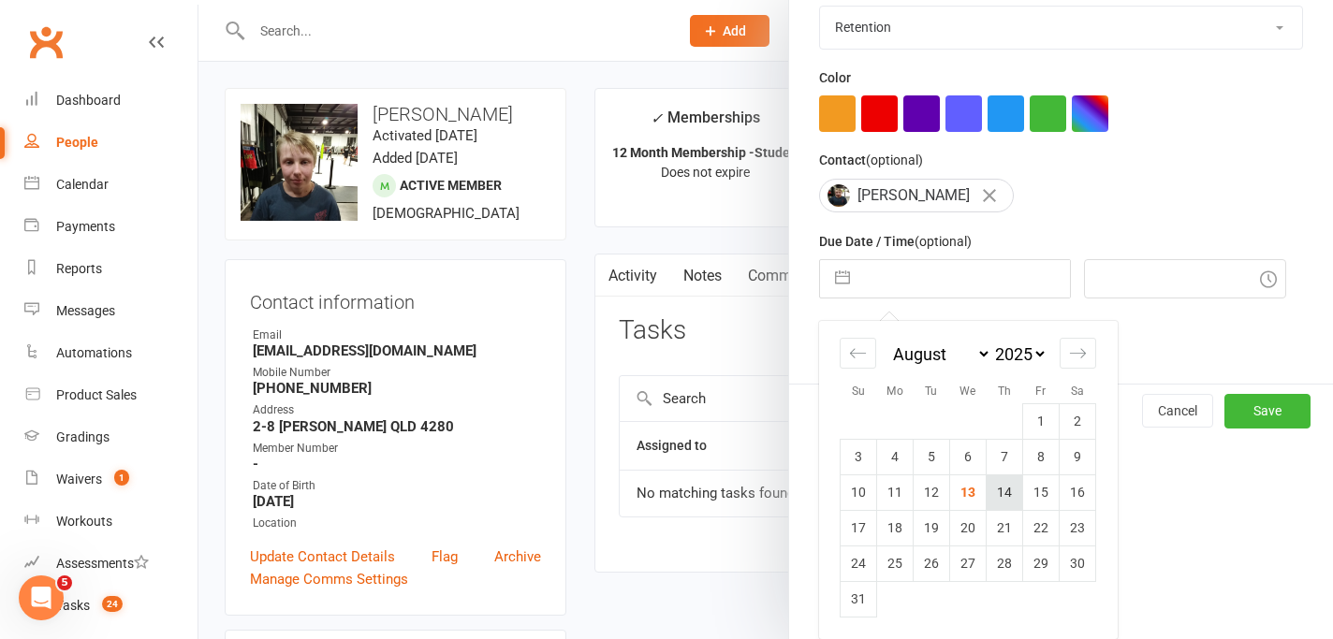
click at [1012, 496] on td "14" at bounding box center [1005, 493] width 37 height 36
type input "[DATE]"
type input "10:15am"
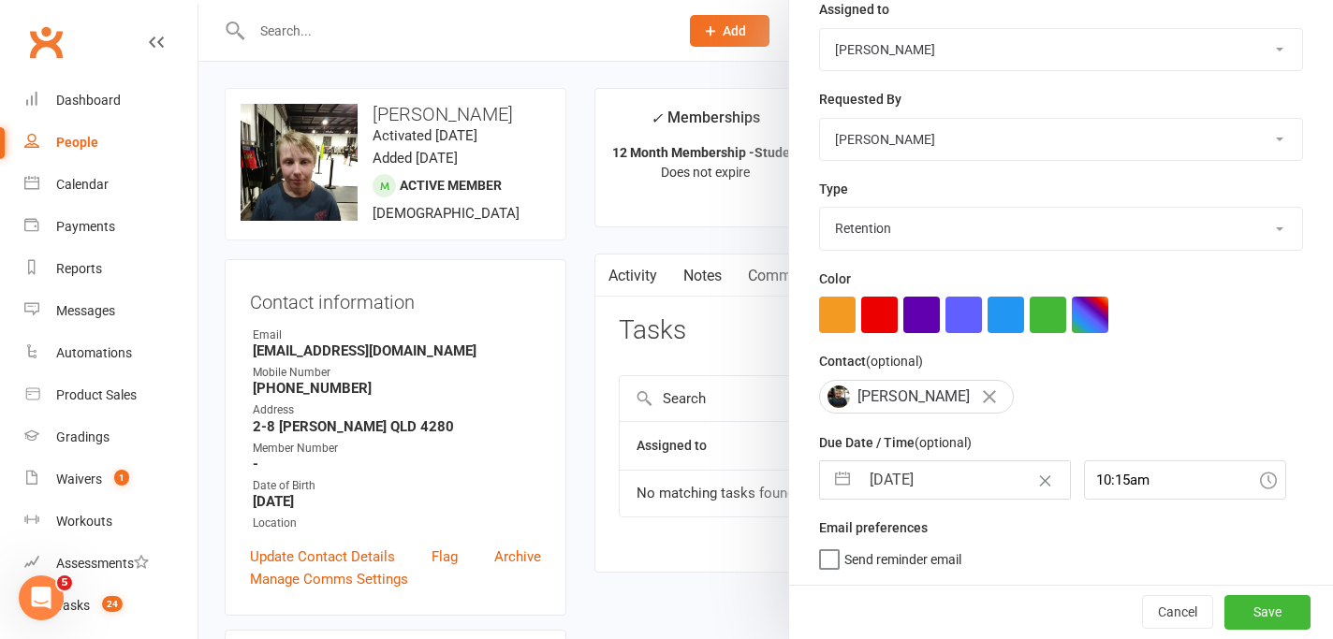
click at [830, 570] on div "Description (optional) Add notes regarding suspension. Set up follow up tasks. …" at bounding box center [1061, 207] width 544 height 756
click at [824, 558] on label "Send reminder email" at bounding box center [890, 555] width 142 height 19
click at [824, 546] on input "Send reminder email" at bounding box center [890, 546] width 142 height 0
click at [1284, 608] on button "Save" at bounding box center [1267, 612] width 86 height 34
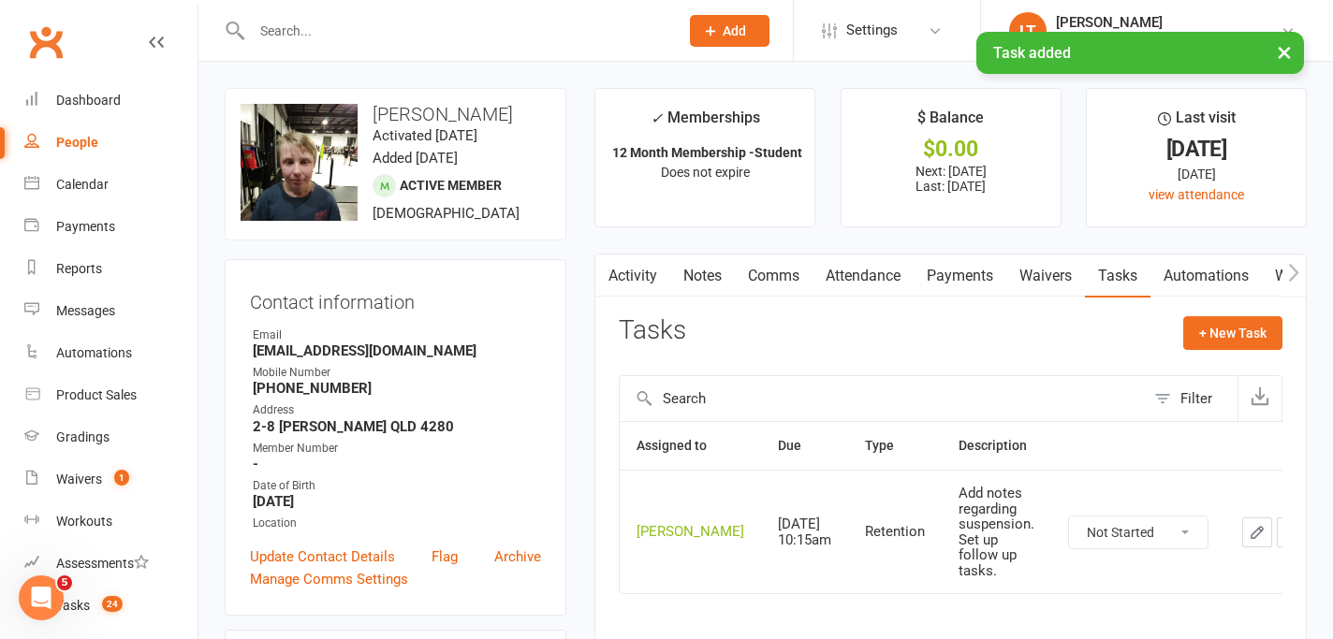
click at [1281, 51] on button "×" at bounding box center [1284, 52] width 34 height 40
